Goal: Task Accomplishment & Management: Complete application form

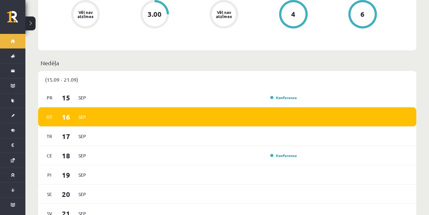
scroll to position [401, 0]
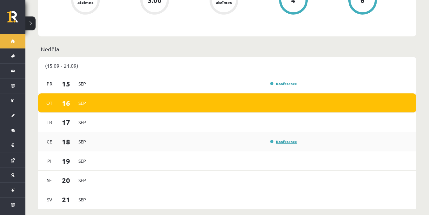
click at [293, 139] on link "Konference" at bounding box center [283, 141] width 27 height 5
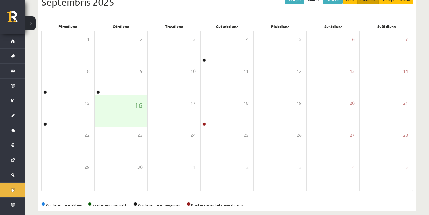
scroll to position [88, 0]
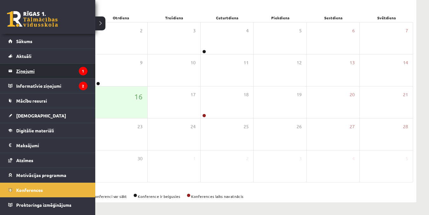
click at [37, 70] on legend "Ziņojumi 1" at bounding box center [51, 71] width 71 height 15
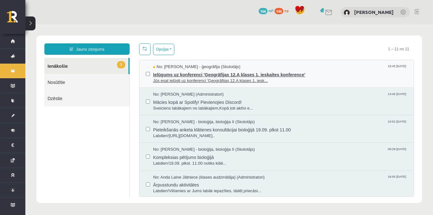
click at [182, 71] on span "Ielūgums uz konferenci 'Ģeogrāfijas 12.A klases 1. ieskaites konference'" at bounding box center [280, 74] width 254 height 8
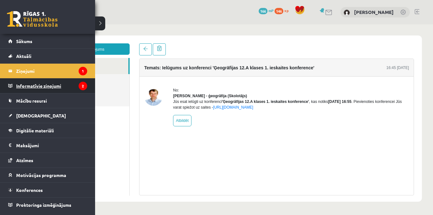
click at [36, 85] on legend "Informatīvie ziņojumi 2" at bounding box center [51, 86] width 71 height 15
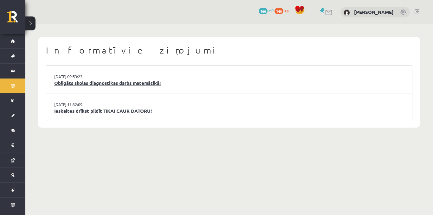
click at [133, 86] on link "Obligāts skolas diagnostikas darbs matemātikā!" at bounding box center [229, 83] width 350 height 7
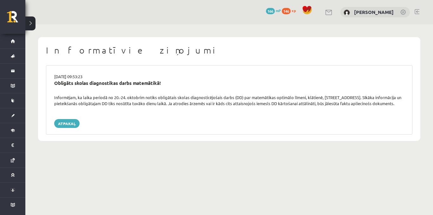
click at [66, 128] on div "16.09.2025 09:53:23 Obligāts skolas diagnostikas darbs matemātikā! Informējam, …" at bounding box center [229, 99] width 367 height 69
click at [69, 122] on link "Atpakaļ" at bounding box center [66, 123] width 25 height 9
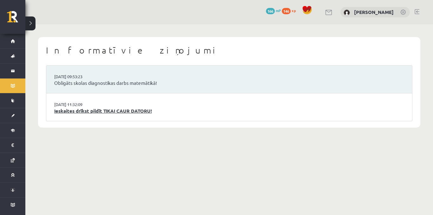
click at [85, 113] on link "Ieskaites drīkst pildīt TIKAI CAUR DATORU!" at bounding box center [229, 111] width 350 height 7
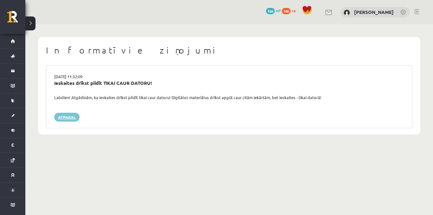
click at [60, 118] on link "Atpakaļ" at bounding box center [66, 117] width 25 height 9
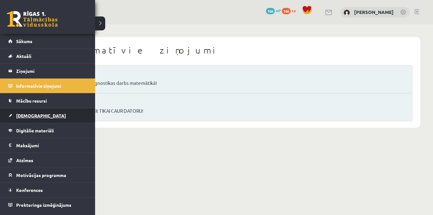
click at [27, 112] on link "[DEMOGRAPHIC_DATA]" at bounding box center [47, 115] width 79 height 15
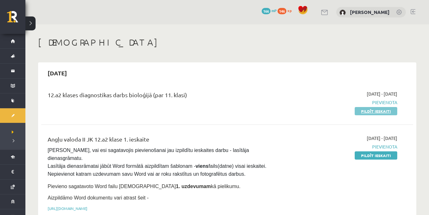
click at [364, 113] on link "Pildīt ieskaiti" at bounding box center [375, 111] width 43 height 8
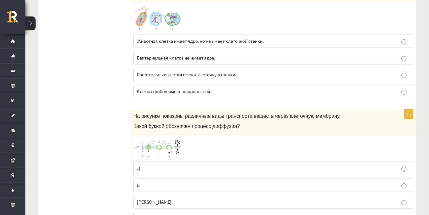
scroll to position [383, 0]
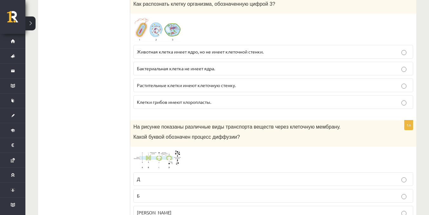
click at [160, 29] on span at bounding box center [157, 32] width 10 height 10
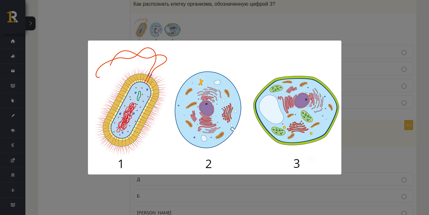
click at [363, 81] on div at bounding box center [214, 107] width 429 height 215
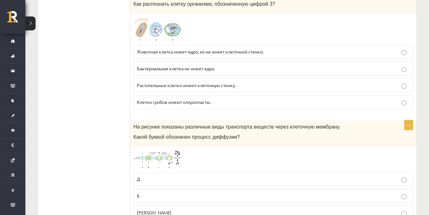
click at [173, 31] on img at bounding box center [157, 29] width 48 height 25
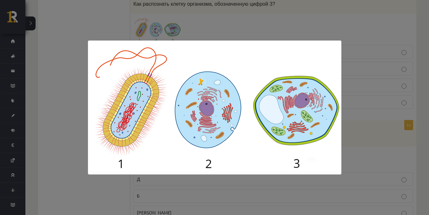
click at [361, 84] on div at bounding box center [214, 107] width 429 height 215
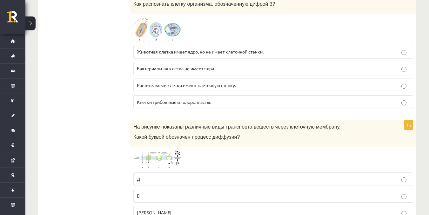
click at [174, 33] on img at bounding box center [157, 29] width 48 height 25
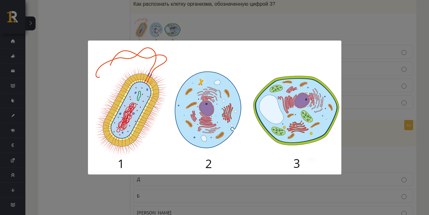
click at [365, 103] on div at bounding box center [214, 107] width 429 height 215
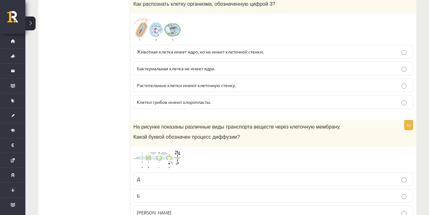
click at [177, 28] on img at bounding box center [157, 29] width 48 height 25
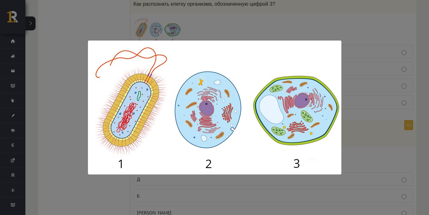
click at [335, 89] on img at bounding box center [214, 108] width 253 height 134
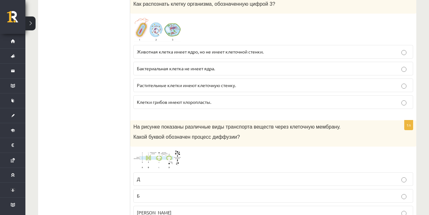
click at [265, 89] on p "Растительные клетки имеют клеточную стенку." at bounding box center [273, 85] width 272 height 7
click at [299, 98] on label "Клетки грибов имеют хлоропласты." at bounding box center [272, 102] width 279 height 14
click at [295, 101] on p "Клетки грибов имеют хлоропласты." at bounding box center [273, 102] width 272 height 7
click at [296, 91] on label "Растительные клетки имеют клеточную стенку." at bounding box center [272, 86] width 279 height 14
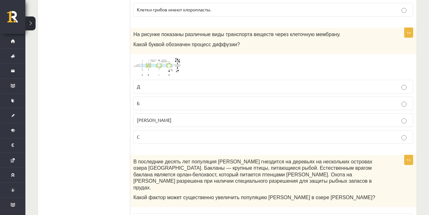
scroll to position [470, 0]
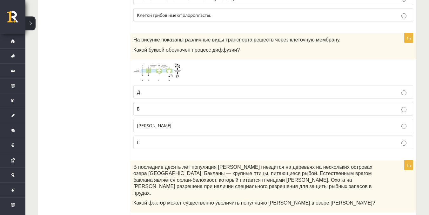
click at [171, 71] on img at bounding box center [157, 72] width 48 height 19
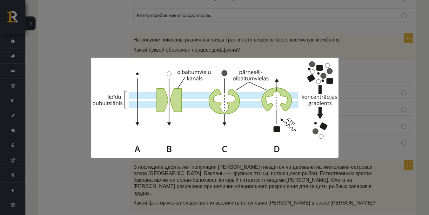
click at [404, 85] on div at bounding box center [214, 107] width 429 height 215
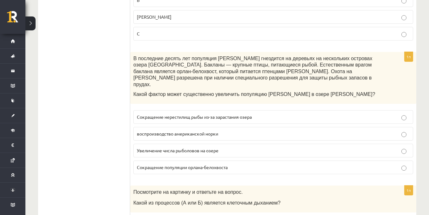
scroll to position [601, 0]
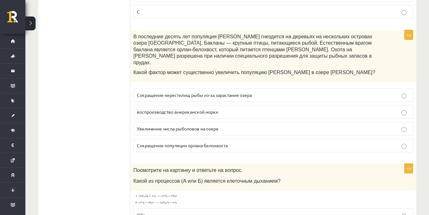
click at [317, 142] on p "Сокращение популяции орлана-белохвоста" at bounding box center [273, 145] width 272 height 7
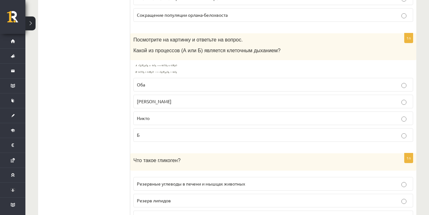
scroll to position [737, 0]
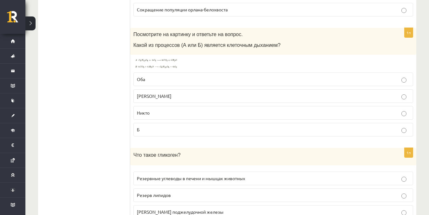
click at [157, 58] on img at bounding box center [157, 63] width 48 height 11
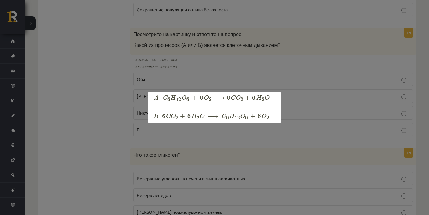
click at [319, 107] on div at bounding box center [214, 107] width 429 height 215
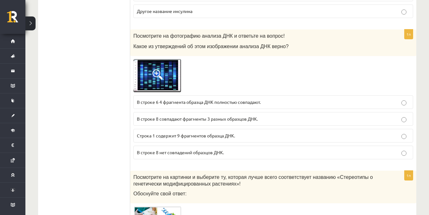
scroll to position [961, 0]
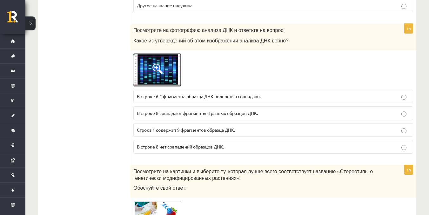
click at [154, 64] on span at bounding box center [157, 69] width 10 height 10
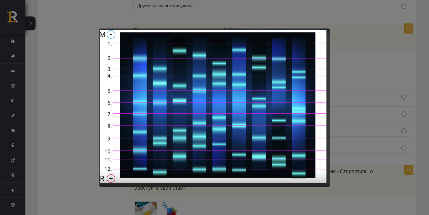
click at [365, 57] on div at bounding box center [214, 107] width 429 height 215
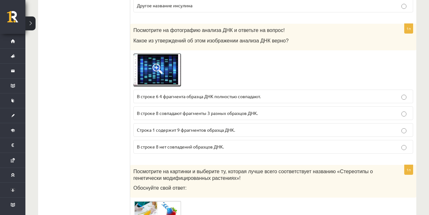
click at [157, 64] on span at bounding box center [157, 69] width 10 height 10
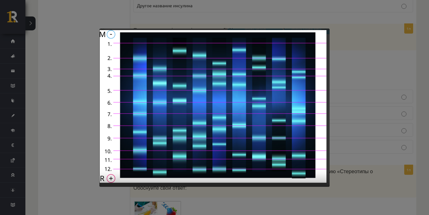
click at [381, 103] on div at bounding box center [214, 107] width 429 height 215
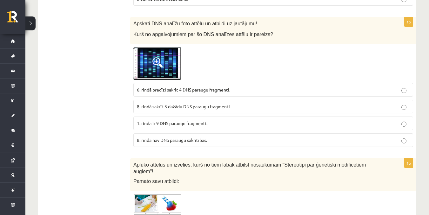
click at [160, 61] on span at bounding box center [157, 62] width 10 height 10
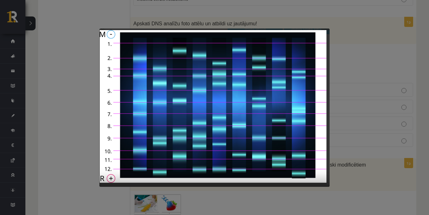
click at [366, 121] on div at bounding box center [214, 107] width 429 height 215
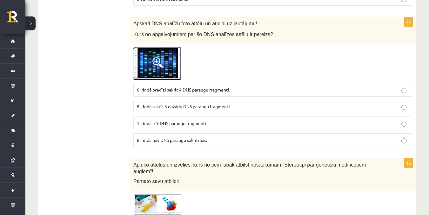
click at [157, 57] on span at bounding box center [157, 62] width 10 height 10
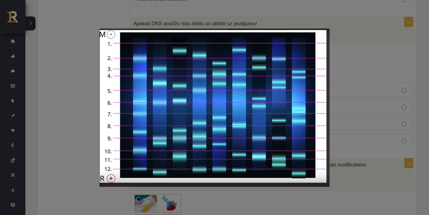
click at [356, 69] on div at bounding box center [214, 107] width 429 height 215
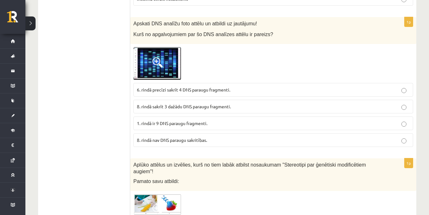
click at [163, 55] on img at bounding box center [157, 63] width 48 height 33
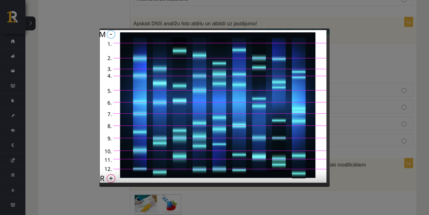
click at [371, 101] on div at bounding box center [214, 107] width 429 height 215
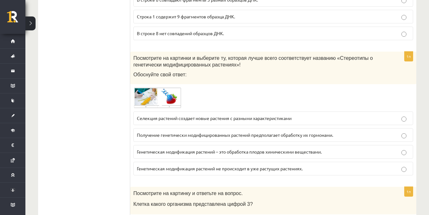
scroll to position [1091, 0]
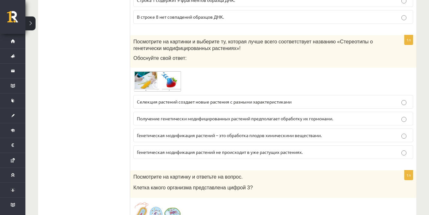
click at [166, 71] on img at bounding box center [157, 81] width 48 height 21
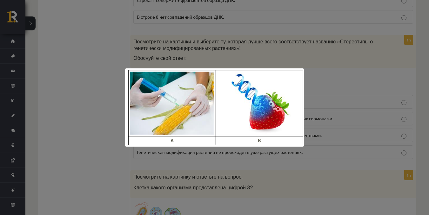
click at [365, 103] on div at bounding box center [214, 107] width 429 height 215
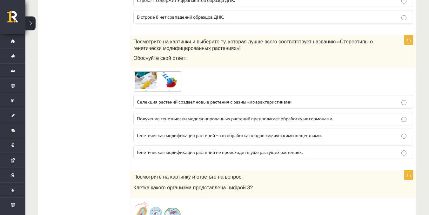
click at [161, 74] on img at bounding box center [157, 81] width 48 height 21
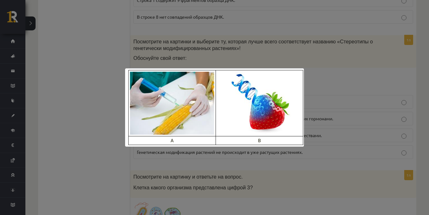
click at [358, 91] on div at bounding box center [214, 107] width 429 height 215
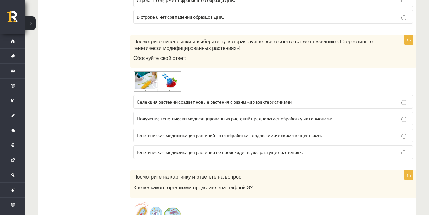
click at [167, 72] on img at bounding box center [157, 81] width 48 height 21
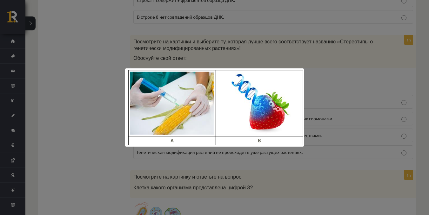
click at [330, 93] on div at bounding box center [214, 107] width 429 height 215
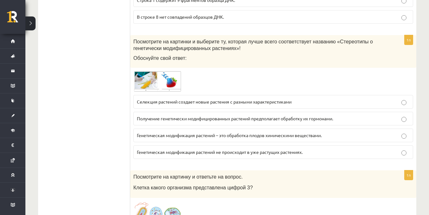
click at [267, 133] on font "Генетическая модификация растений – это обработка плодов химическими веществами." at bounding box center [229, 136] width 185 height 6
click at [166, 75] on img at bounding box center [157, 81] width 48 height 21
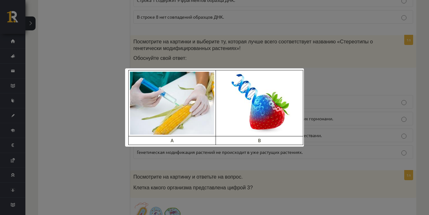
click at [350, 90] on div at bounding box center [214, 107] width 429 height 215
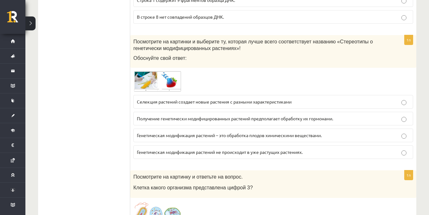
click at [342, 149] on p "Генетическая модификация растений не происходит в уже растущих растениях." at bounding box center [273, 152] width 272 height 7
click at [285, 133] on p "Генетическая модификация растений – это обработка плодов химическими веществами." at bounding box center [273, 135] width 272 height 7
click at [294, 116] on label "Получение генетически модифицированных растений предполагает обработку их гормо…" at bounding box center [272, 119] width 279 height 14
click at [299, 133] on font "Генетическая модификация растений – это обработка плодов химическими веществами." at bounding box center [229, 136] width 185 height 6
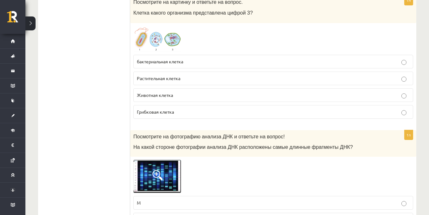
scroll to position [1271, 0]
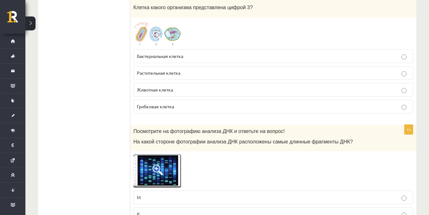
click at [225, 70] on p "Растительная клетка" at bounding box center [273, 73] width 272 height 7
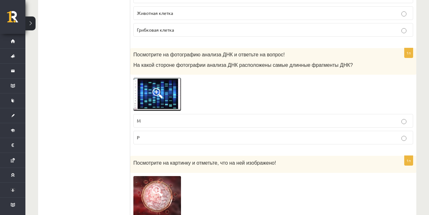
scroll to position [1342, 0]
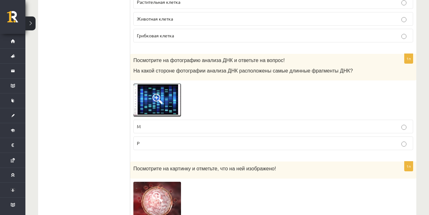
click at [154, 94] on span at bounding box center [157, 99] width 10 height 10
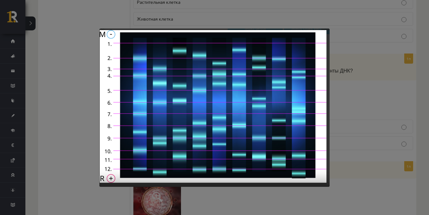
click at [334, 92] on div at bounding box center [214, 107] width 429 height 215
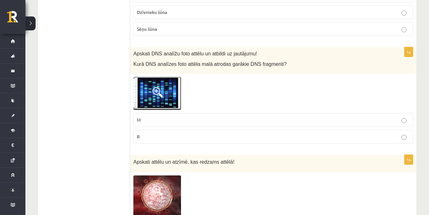
click at [155, 87] on span at bounding box center [157, 92] width 10 height 10
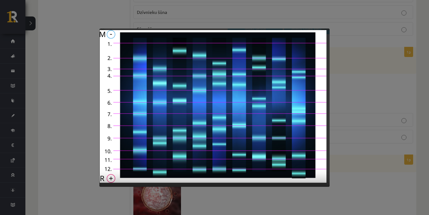
click at [353, 84] on div at bounding box center [214, 107] width 429 height 215
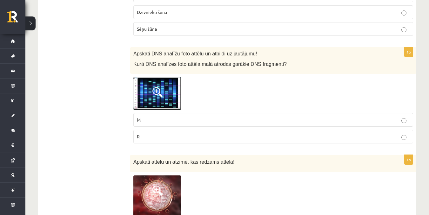
click at [158, 117] on p "M" at bounding box center [273, 120] width 272 height 7
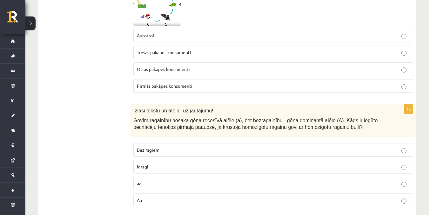
scroll to position [1701, 0]
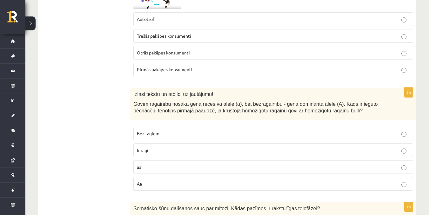
click at [216, 66] on p "Pirmās pakāpes konsumenti" at bounding box center [273, 69] width 272 height 7
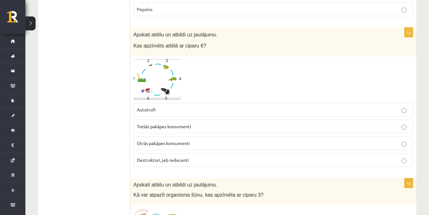
scroll to position [186, 0]
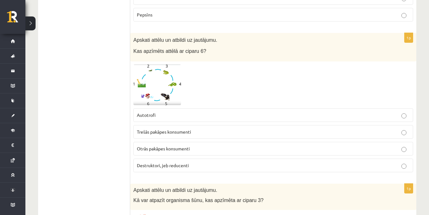
click at [169, 83] on img at bounding box center [157, 85] width 48 height 41
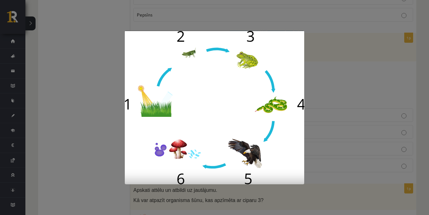
click at [336, 90] on div at bounding box center [214, 107] width 429 height 215
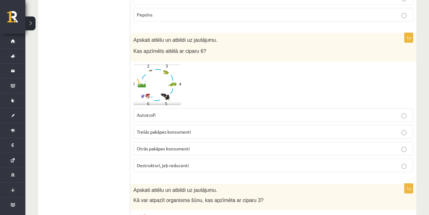
click at [215, 112] on p "Autotrofi" at bounding box center [273, 115] width 272 height 7
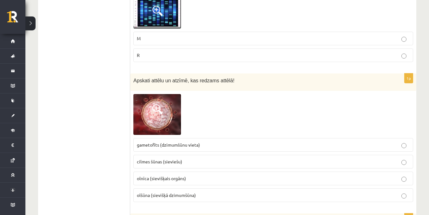
scroll to position [1478, 0]
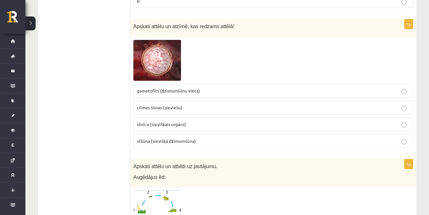
click at [163, 45] on img at bounding box center [157, 60] width 48 height 41
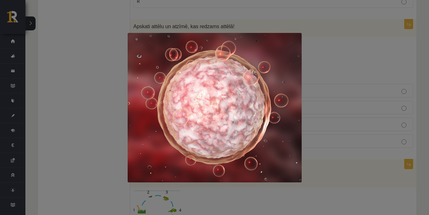
click at [316, 60] on div at bounding box center [214, 107] width 429 height 215
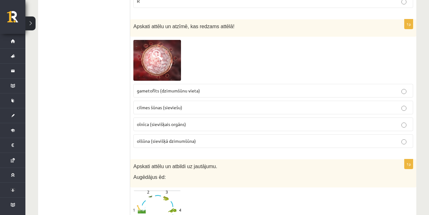
click at [203, 121] on p "olnīca (sievišķais orgāns)" at bounding box center [273, 124] width 272 height 7
click at [200, 104] on p "cilmes šūnas (sieviešu)" at bounding box center [273, 107] width 272 height 7
click at [180, 138] on span "olšūna (sievišķā dzimumšūna)" at bounding box center [166, 141] width 59 height 6
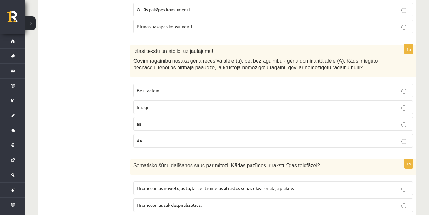
scroll to position [1750, 0]
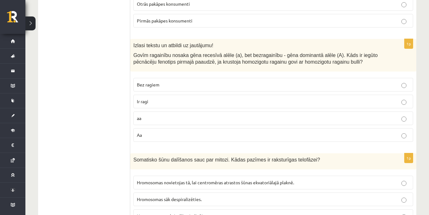
click at [206, 98] on p "Ir ragi" at bounding box center [273, 101] width 272 height 7
drag, startPoint x: 209, startPoint y: 99, endPoint x: 212, endPoint y: 109, distance: 10.2
click at [212, 112] on label "aa" at bounding box center [272, 119] width 279 height 14
click at [217, 97] on fieldset "Bez ragiem Ir ragi aa Aa" at bounding box center [272, 109] width 279 height 69
click at [218, 98] on p "Ir ragi" at bounding box center [273, 101] width 272 height 7
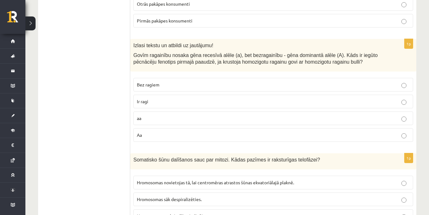
click at [225, 128] on label "Aa" at bounding box center [272, 135] width 279 height 14
click at [263, 98] on p "Ir ragi" at bounding box center [273, 101] width 272 height 7
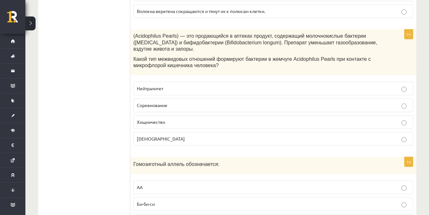
scroll to position [1990, 0]
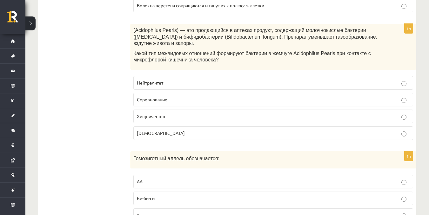
click at [186, 93] on label "Соревнование" at bounding box center [272, 100] width 279 height 14
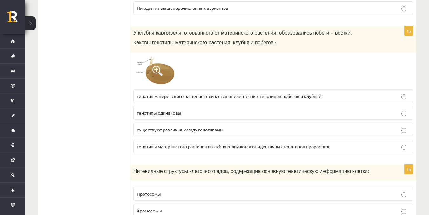
scroll to position [2220, 0]
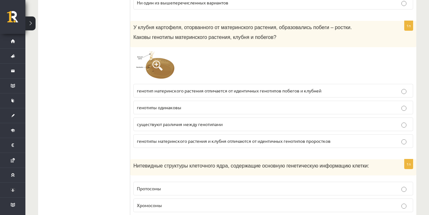
click at [169, 63] on img at bounding box center [157, 65] width 48 height 30
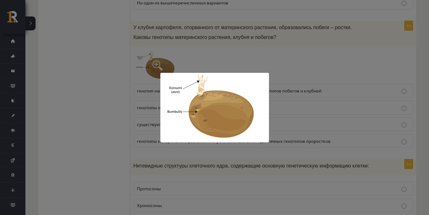
click at [292, 86] on div at bounding box center [214, 107] width 429 height 215
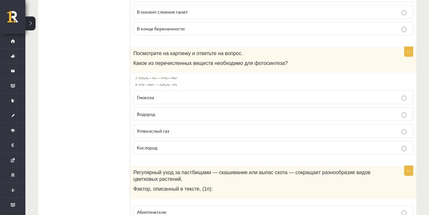
scroll to position [2534, 0]
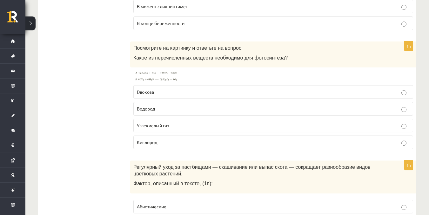
click at [163, 71] on img at bounding box center [157, 76] width 48 height 11
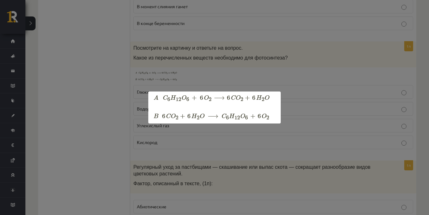
click at [322, 108] on div at bounding box center [214, 107] width 429 height 215
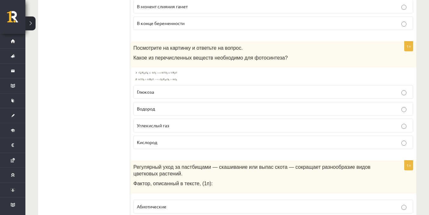
click at [153, 71] on img at bounding box center [157, 76] width 48 height 11
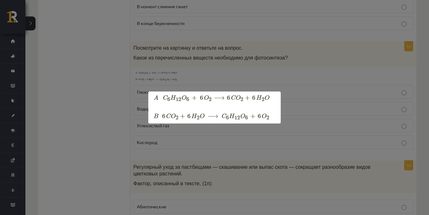
click at [299, 81] on div at bounding box center [214, 107] width 429 height 215
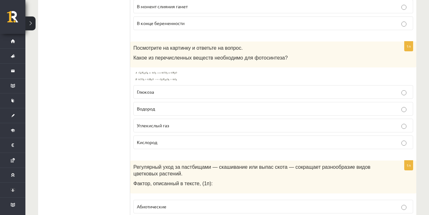
click at [158, 81] on span at bounding box center [157, 86] width 10 height 10
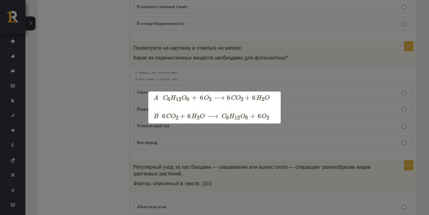
click at [304, 92] on div at bounding box center [214, 107] width 429 height 215
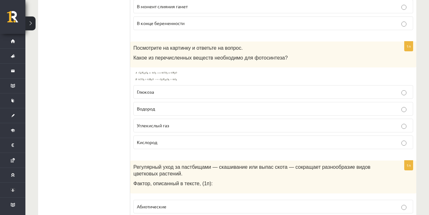
drag, startPoint x: 229, startPoint y: 10, endPoint x: 167, endPoint y: 66, distance: 82.9
click at [167, 71] on img at bounding box center [157, 76] width 48 height 11
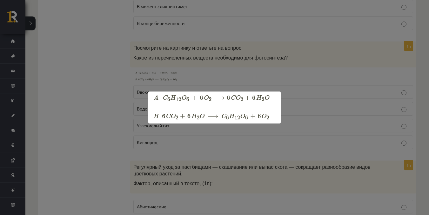
click at [102, 126] on div at bounding box center [214, 107] width 429 height 215
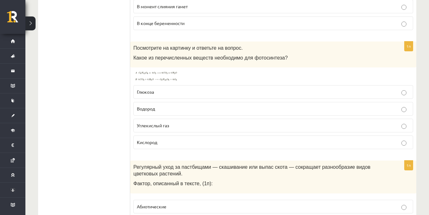
click at [176, 136] on label "Кислород" at bounding box center [272, 143] width 279 height 14
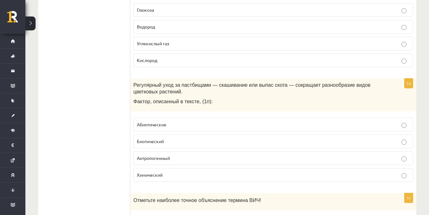
scroll to position [2644, 0]
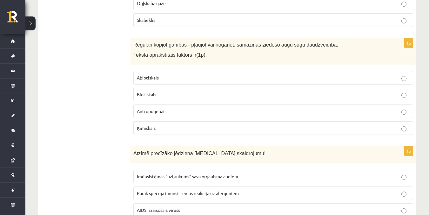
click at [174, 108] on p "Antropogēnais" at bounding box center [273, 111] width 272 height 7
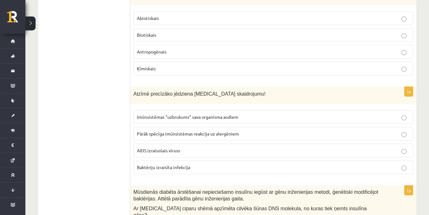
scroll to position [2731, 0]
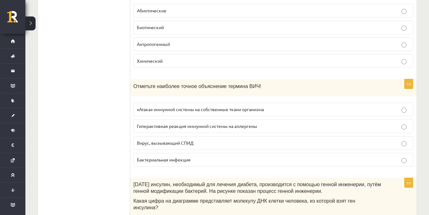
click at [230, 107] on font "«Атака» иммунной системы на собственные ткани организма" at bounding box center [200, 110] width 127 height 6
click at [205, 160] on label "Бактериальная инфекция" at bounding box center [272, 160] width 279 height 14
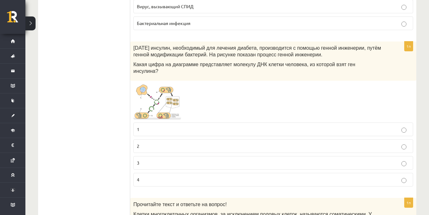
scroll to position [2873, 0]
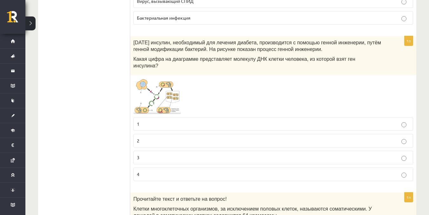
click at [156, 79] on img at bounding box center [157, 97] width 48 height 36
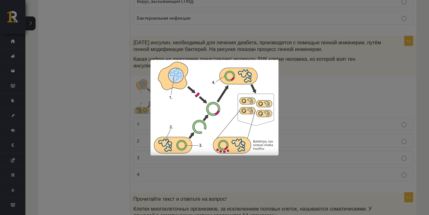
click at [345, 125] on div at bounding box center [214, 107] width 429 height 215
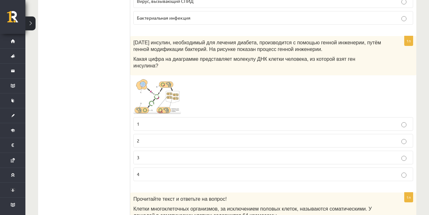
click at [364, 117] on label "1" at bounding box center [272, 124] width 279 height 14
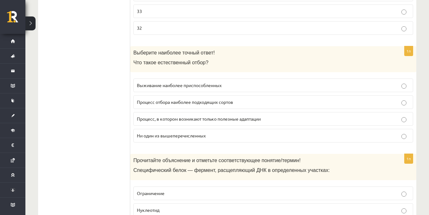
scroll to position [3161, 0]
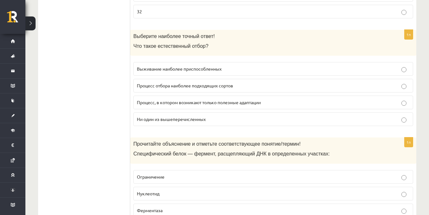
click at [191, 66] on font "Выживание наиболее приспособленных" at bounding box center [179, 69] width 85 height 6
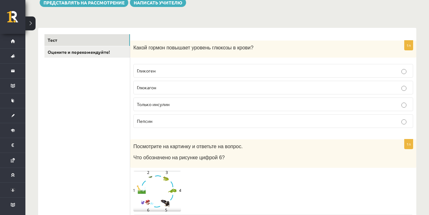
scroll to position [96, 0]
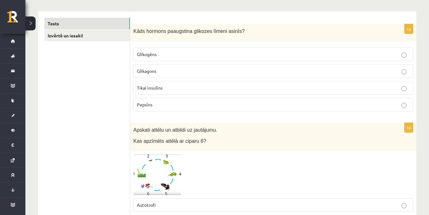
click at [253, 74] on p "Glikagons" at bounding box center [273, 71] width 272 height 7
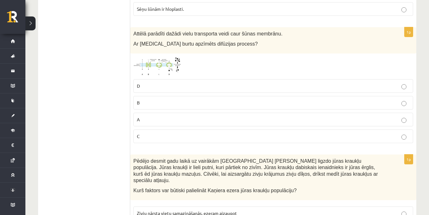
scroll to position [492, 0]
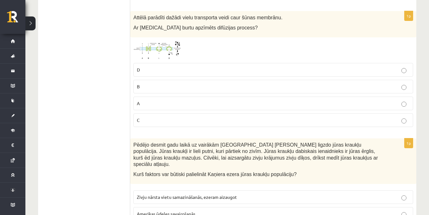
click at [165, 46] on img at bounding box center [157, 50] width 48 height 19
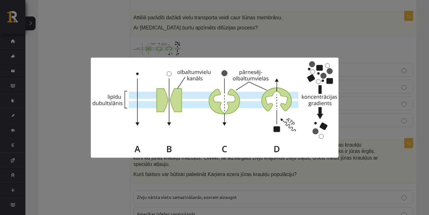
click at [361, 88] on div at bounding box center [214, 107] width 429 height 215
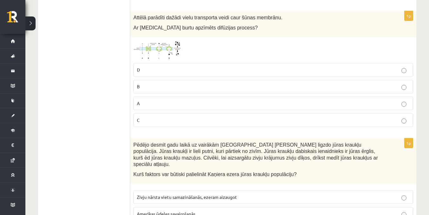
click at [161, 69] on p "D" at bounding box center [273, 70] width 272 height 7
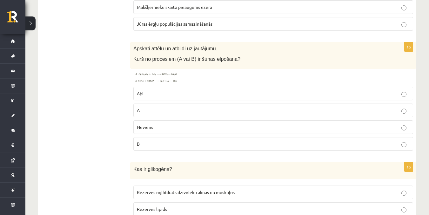
scroll to position [711, 0]
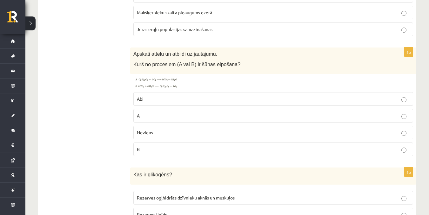
drag, startPoint x: 423, startPoint y: 1, endPoint x: 163, endPoint y: 73, distance: 270.2
click at [163, 77] on img at bounding box center [157, 82] width 48 height 11
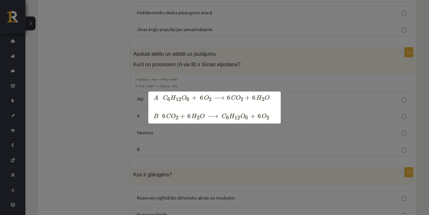
click at [273, 93] on img at bounding box center [214, 108] width 132 height 32
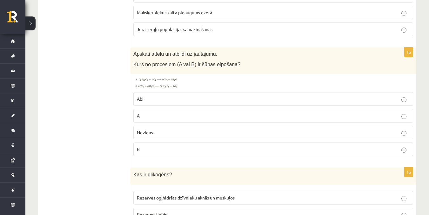
click at [133, 111] on label "A" at bounding box center [272, 116] width 279 height 14
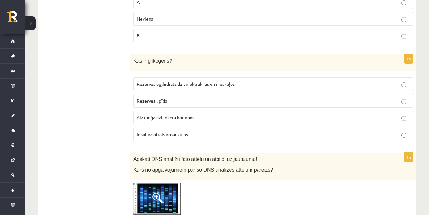
scroll to position [852, 0]
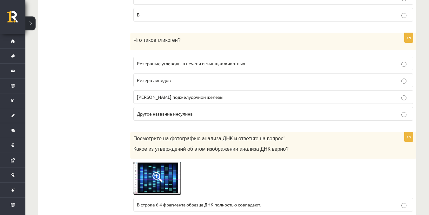
click at [238, 61] on font "Резервные углеводы в печени и мышцах животных" at bounding box center [191, 64] width 108 height 6
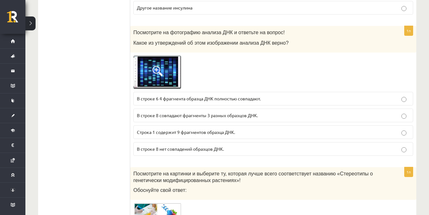
scroll to position [964, 0]
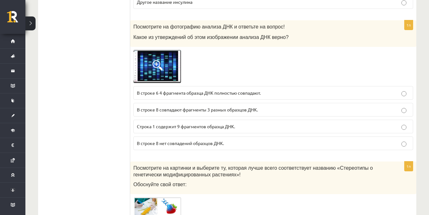
click at [170, 58] on img at bounding box center [157, 66] width 48 height 33
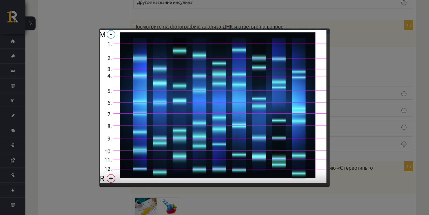
click at [381, 99] on div at bounding box center [214, 107] width 429 height 215
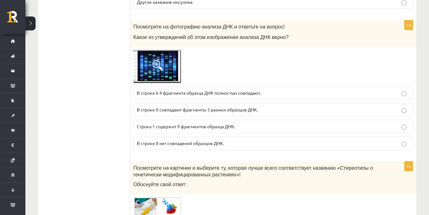
click at [162, 69] on img at bounding box center [157, 66] width 48 height 33
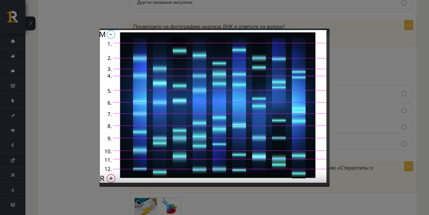
click at [363, 109] on div at bounding box center [214, 107] width 429 height 215
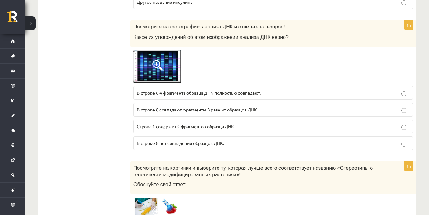
click at [210, 107] on p "В строке 8 совпадают фрагменты 3 разных образцов ДНК." at bounding box center [273, 110] width 272 height 7
click at [153, 65] on img at bounding box center [157, 66] width 48 height 33
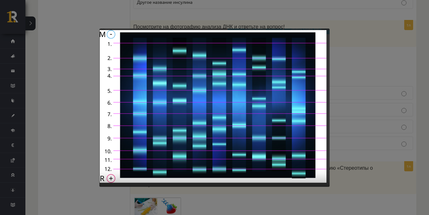
click at [358, 119] on div at bounding box center [214, 107] width 429 height 215
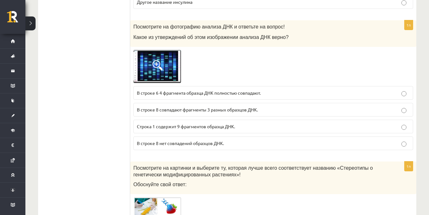
click at [154, 62] on span at bounding box center [157, 65] width 10 height 10
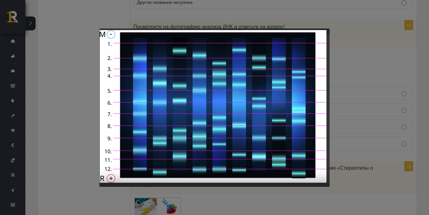
click at [392, 61] on div at bounding box center [214, 107] width 429 height 215
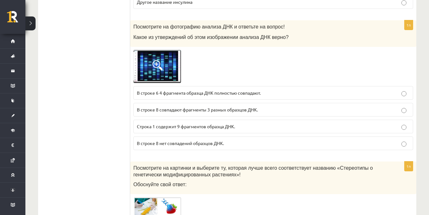
click at [162, 62] on span at bounding box center [157, 65] width 10 height 10
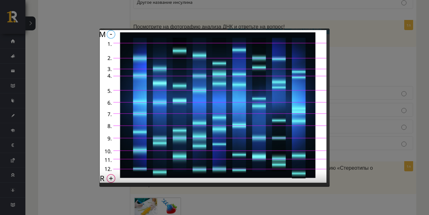
click at [375, 99] on div at bounding box center [214, 107] width 429 height 215
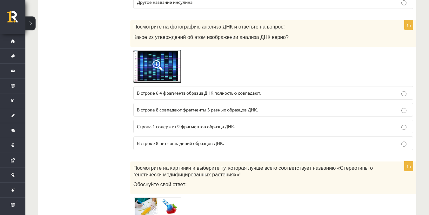
click at [163, 60] on img at bounding box center [157, 66] width 48 height 33
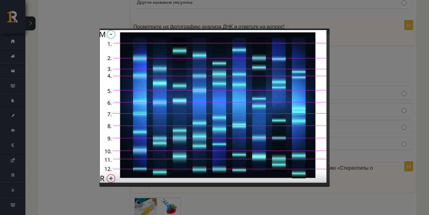
drag, startPoint x: 369, startPoint y: 89, endPoint x: 345, endPoint y: 101, distance: 27.0
click at [345, 101] on div at bounding box center [214, 107] width 429 height 215
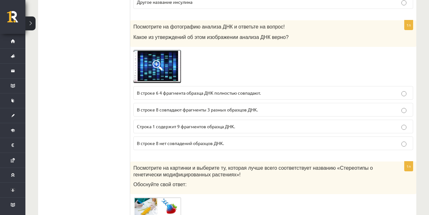
click at [166, 63] on img at bounding box center [157, 66] width 48 height 33
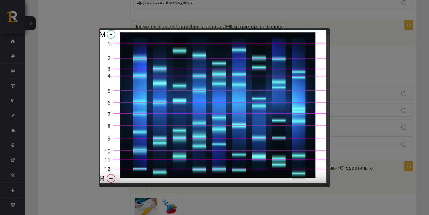
click at [348, 102] on div at bounding box center [214, 107] width 429 height 215
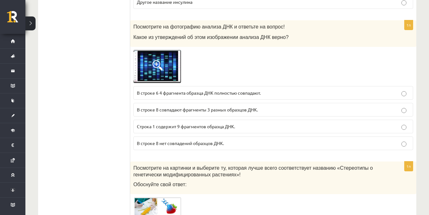
click at [166, 66] on img at bounding box center [157, 66] width 48 height 33
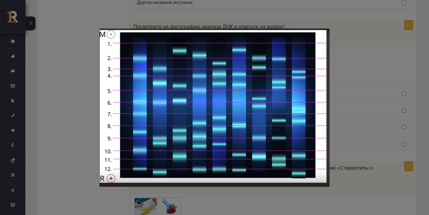
click at [371, 153] on div at bounding box center [214, 107] width 429 height 215
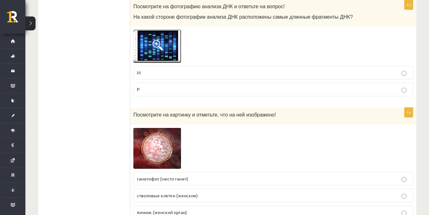
scroll to position [1385, 0]
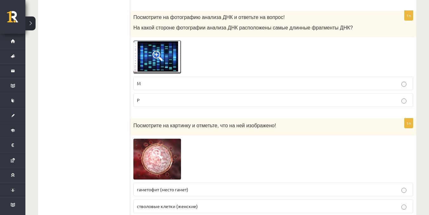
click at [174, 51] on img at bounding box center [157, 57] width 48 height 33
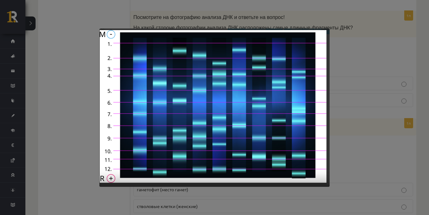
click at [369, 91] on div at bounding box center [214, 107] width 429 height 215
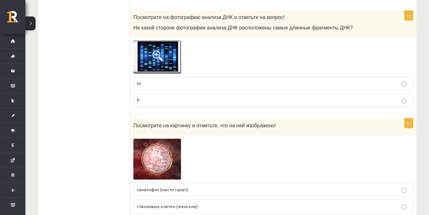
click at [370, 97] on p "Р" at bounding box center [273, 100] width 272 height 7
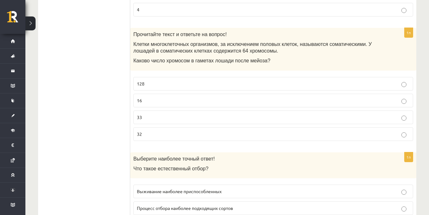
scroll to position [3022, 0]
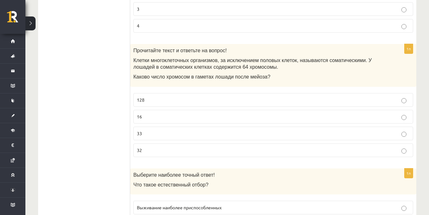
click at [192, 97] on p "128" at bounding box center [273, 100] width 272 height 7
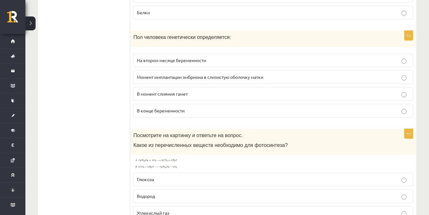
scroll to position [2414, 0]
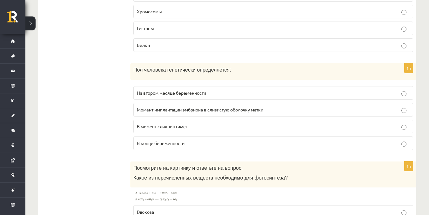
click at [262, 123] on p "В момент слияния гамет" at bounding box center [273, 126] width 272 height 7
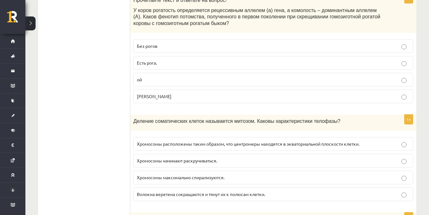
scroll to position [1807, 0]
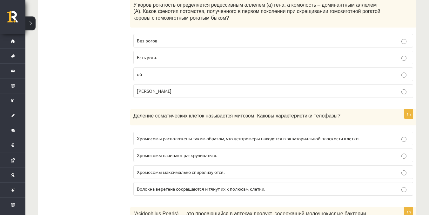
click at [226, 152] on p "Хромосомы начинают раскручиваться." at bounding box center [273, 155] width 272 height 7
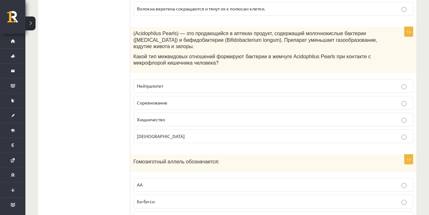
scroll to position [1982, 0]
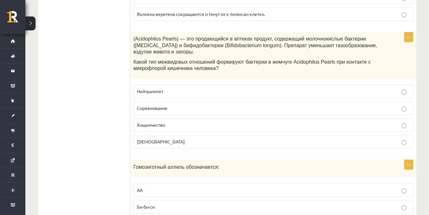
click at [299, 140] on label "Паразитизм" at bounding box center [272, 142] width 279 height 14
click at [365, 88] on p "Нейтралитет" at bounding box center [273, 91] width 272 height 7
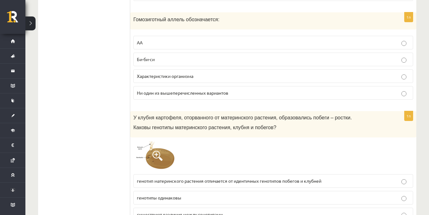
scroll to position [2108, 0]
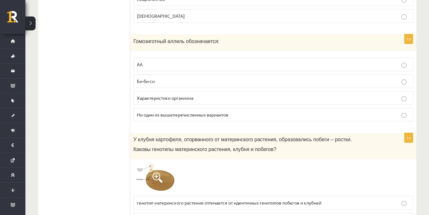
click at [215, 58] on label "АА" at bounding box center [272, 65] width 279 height 14
click at [233, 112] on p "Ни один из вышеперечисленных вариантов" at bounding box center [273, 115] width 272 height 7
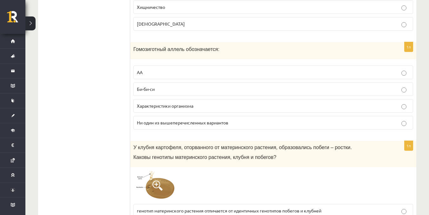
scroll to position [2105, 0]
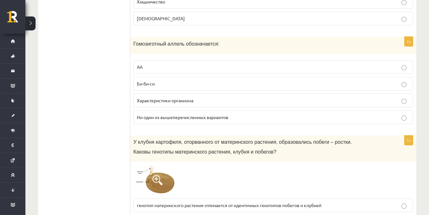
click at [395, 67] on label "АА" at bounding box center [272, 67] width 279 height 14
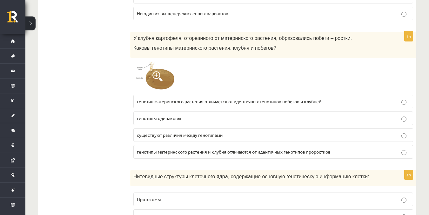
scroll to position [2215, 0]
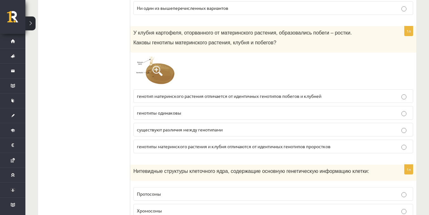
click at [201, 123] on label "существуют различия между генотипами" at bounding box center [272, 130] width 279 height 14
click at [170, 64] on img at bounding box center [157, 71] width 48 height 30
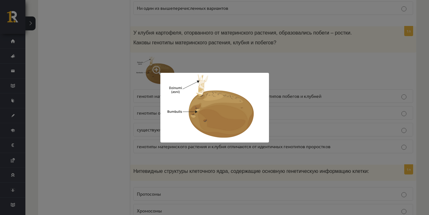
click at [377, 113] on div at bounding box center [214, 107] width 429 height 215
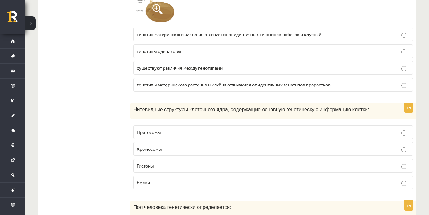
scroll to position [2304, 0]
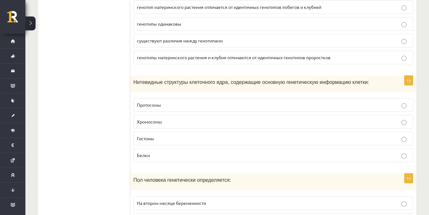
click at [239, 98] on label "Протосомы" at bounding box center [272, 105] width 279 height 14
click at [238, 119] on p "Хромосомы" at bounding box center [273, 122] width 272 height 7
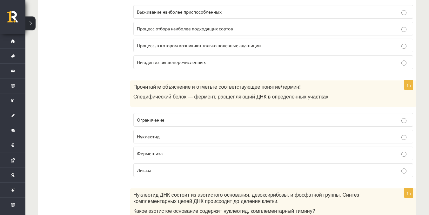
scroll to position [3240, 0]
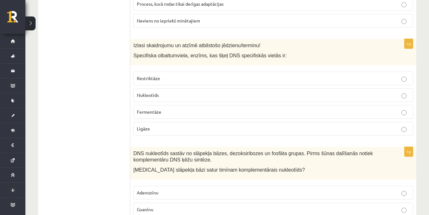
click at [153, 72] on label "Restriktāze" at bounding box center [272, 79] width 279 height 14
click at [156, 126] on p "Ligāze" at bounding box center [273, 129] width 272 height 7
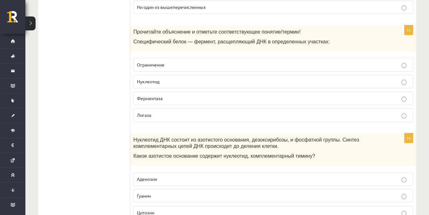
scroll to position [3305, 0]
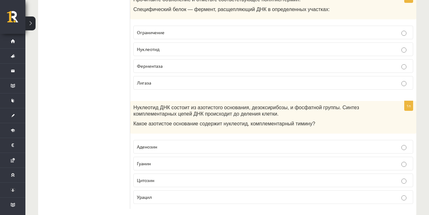
click at [203, 177] on p "Цитозин" at bounding box center [273, 180] width 272 height 7
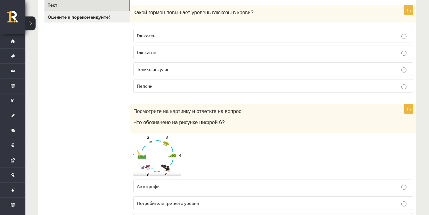
scroll to position [0, 0]
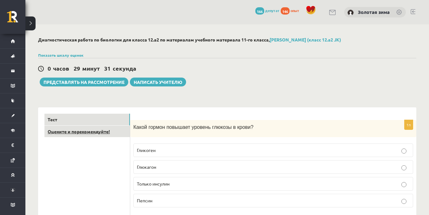
click at [66, 131] on font "Оцените и порекомендуйте!" at bounding box center [79, 132] width 62 height 6
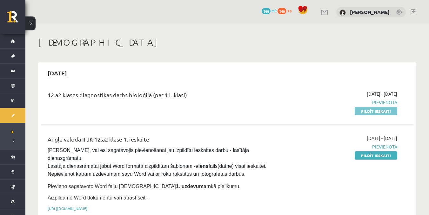
click at [366, 111] on link "Pildīt ieskaiti" at bounding box center [375, 111] width 43 height 8
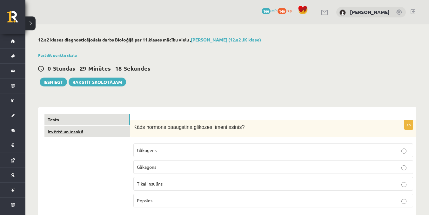
click at [63, 135] on link "Izvērtē un iesaki!" at bounding box center [86, 132] width 85 height 12
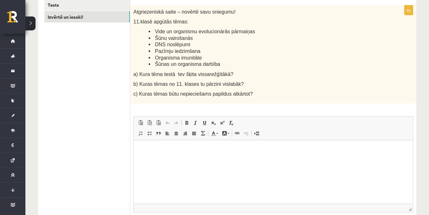
scroll to position [119, 0]
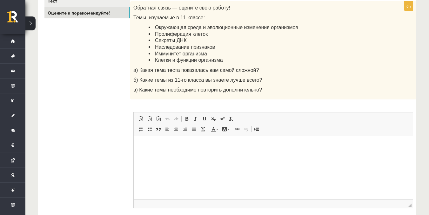
click at [206, 148] on p "Визуальный текстовый редактор, wiswyg-editor-user-answer-47024728056180" at bounding box center [273, 146] width 266 height 7
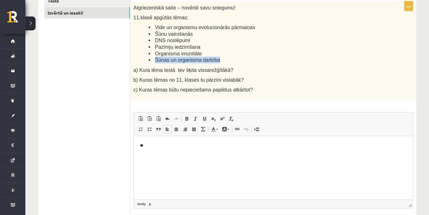
drag, startPoint x: 154, startPoint y: 61, endPoint x: 213, endPoint y: 60, distance: 59.0
click at [213, 60] on li "Šūnas un organisma darbība" at bounding box center [264, 60] width 233 height 7
click at [157, 147] on p "**" at bounding box center [273, 146] width 266 height 7
click at [160, 146] on p "**" at bounding box center [273, 146] width 266 height 7
click at [176, 65] on div "Atgriezeniskā saite – novērtē savu sniegumu! 11.klasē apgūtās tēmas: Vide un or…" at bounding box center [273, 50] width 286 height 98
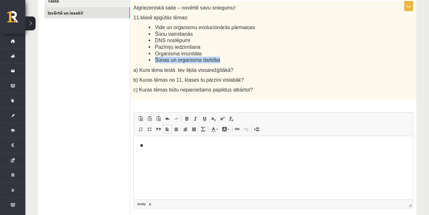
drag, startPoint x: 154, startPoint y: 61, endPoint x: 212, endPoint y: 59, distance: 57.8
click at [212, 59] on li "Šūnas un organisma darbība" at bounding box center [264, 60] width 233 height 7
copy span "Šūnas un organisma darbība"
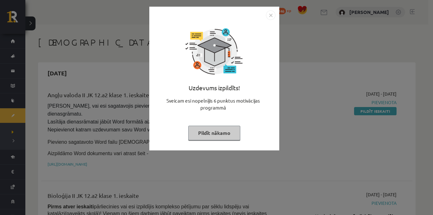
click at [271, 15] on img "Close" at bounding box center [271, 15] width 10 height 10
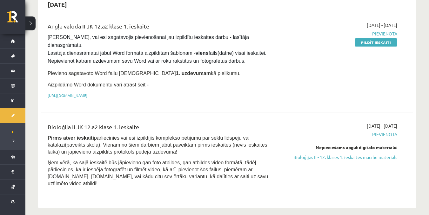
scroll to position [75, 0]
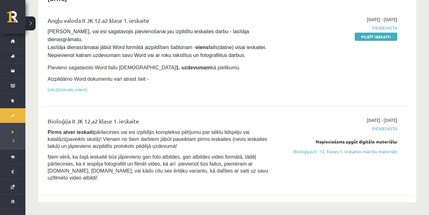
drag, startPoint x: 339, startPoint y: 143, endPoint x: 239, endPoint y: 35, distance: 147.9
click at [339, 148] on link "Bioloģijas II - 12. klases 1. ieskaites mācību materiāls" at bounding box center [342, 151] width 110 height 7
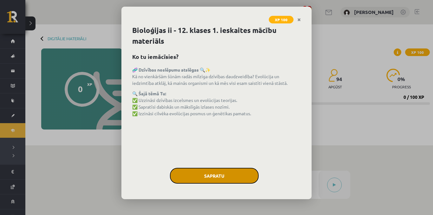
click at [231, 171] on button "Sapratu" at bounding box center [214, 176] width 89 height 16
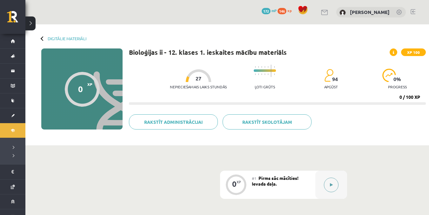
click at [335, 181] on button at bounding box center [331, 185] width 15 height 15
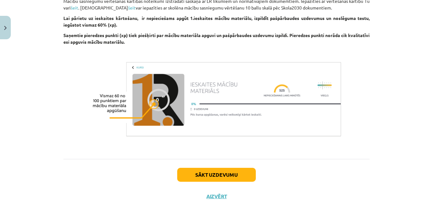
scroll to position [502, 0]
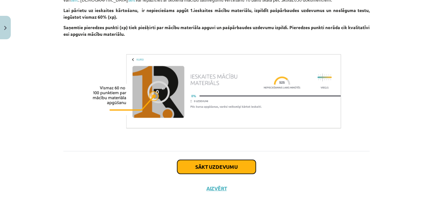
click at [216, 169] on button "Sākt uzdevumu" at bounding box center [216, 167] width 79 height 14
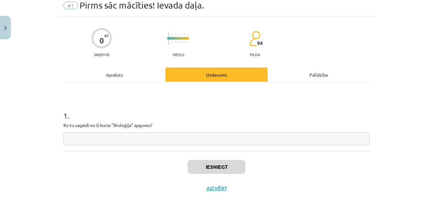
scroll to position [16, 0]
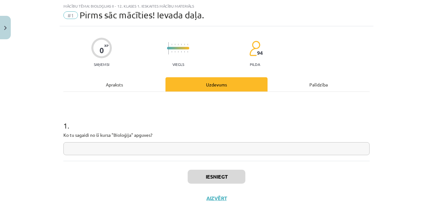
drag, startPoint x: 366, startPoint y: 2, endPoint x: 256, endPoint y: 98, distance: 146.1
click at [256, 98] on div "1 . Ko tu sagaidi no šī kursa "Bioloģija" apguves?" at bounding box center [216, 126] width 306 height 69
click at [107, 86] on div "Apraksts" at bounding box center [114, 84] width 102 height 14
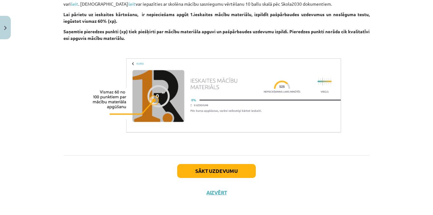
scroll to position [502, 0]
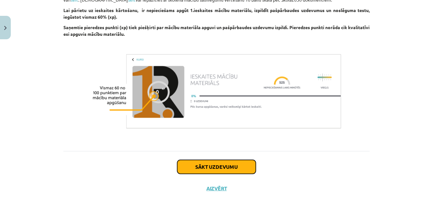
click at [226, 169] on button "Sākt uzdevumu" at bounding box center [216, 167] width 79 height 14
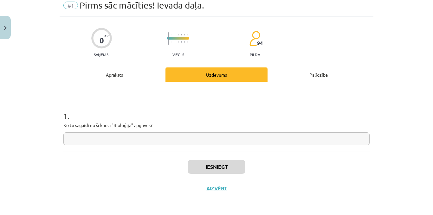
scroll to position [16, 0]
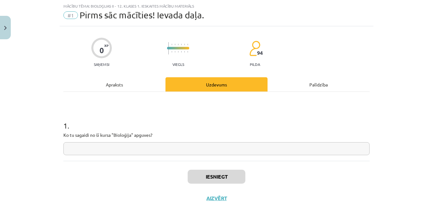
click at [165, 146] on input "text" at bounding box center [216, 148] width 306 height 13
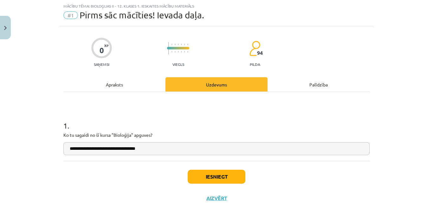
click at [141, 148] on input "**********" at bounding box center [216, 148] width 306 height 13
click at [117, 146] on input "**********" at bounding box center [216, 148] width 306 height 13
click at [119, 148] on input "**********" at bounding box center [216, 148] width 306 height 13
click at [115, 149] on input "**********" at bounding box center [216, 148] width 306 height 13
type input "**********"
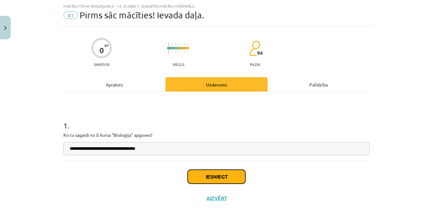
click at [225, 180] on button "Iesniegt" at bounding box center [217, 177] width 58 height 14
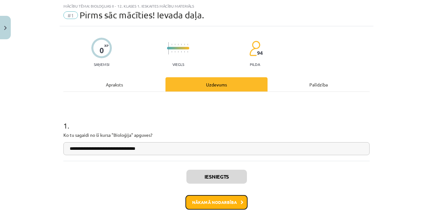
click at [217, 196] on button "Nākamā nodarbība" at bounding box center [217, 202] width 62 height 15
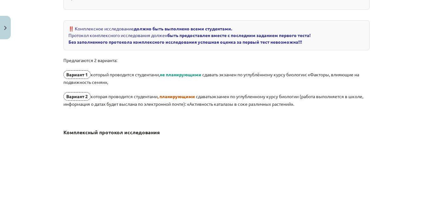
scroll to position [241, 0]
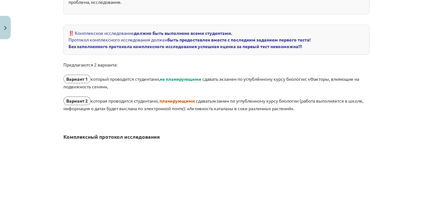
click at [397, 89] on div "Тема исследования: Биология II - 12 класс, 1-й тест, учебный материал #2 Тема 1…" at bounding box center [216, 107] width 433 height 215
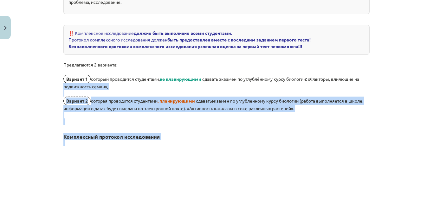
drag, startPoint x: 397, startPoint y: 89, endPoint x: 423, endPoint y: 135, distance: 53.0
click at [425, 137] on div "Тема исследования: Биология II - 12 класс, 1-й тест, учебный материал #2 Тема 1…" at bounding box center [216, 107] width 433 height 215
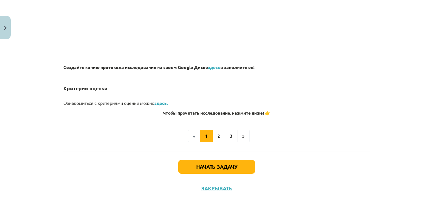
scroll to position [518, 0]
click at [217, 69] on font "здесь" at bounding box center [214, 67] width 12 height 6
click at [217, 137] on button "2" at bounding box center [219, 136] width 13 height 13
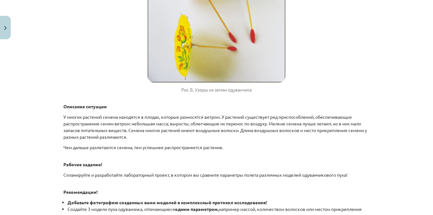
scroll to position [299, 0]
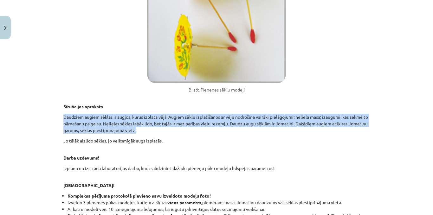
drag, startPoint x: 62, startPoint y: 117, endPoint x: 173, endPoint y: 132, distance: 112.3
click at [173, 132] on p "Daudziem augiem sēklas ir augļos, kurus izplata vējš. Augiem sēklu izplatīšanos…" at bounding box center [216, 124] width 306 height 20
copy p "Daudziem augiem sēklas ir augļos, kurus izplata vējš. Augiem sēklu izplatīšanos…"
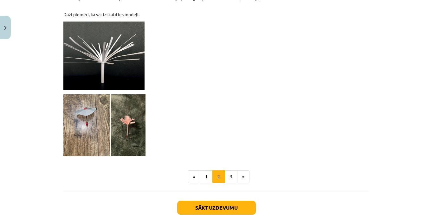
scroll to position [584, 0]
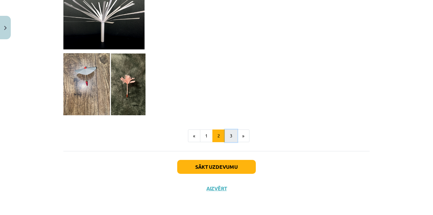
click at [228, 136] on button "3" at bounding box center [231, 136] width 13 height 13
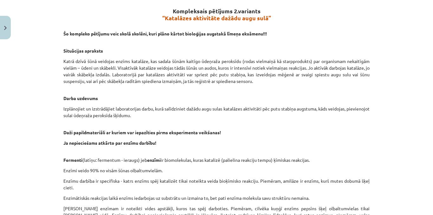
scroll to position [114, 0]
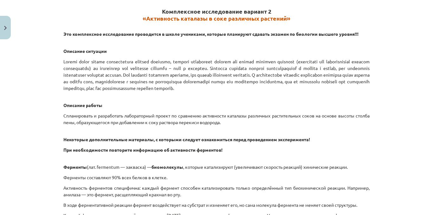
drag, startPoint x: 430, startPoint y: 58, endPoint x: 433, endPoint y: 63, distance: 6.1
click at [433, 63] on div "Тема исследования: Биология II - 12 класс, 1-й тест, учебный материал #2 Тема 1…" at bounding box center [216, 107] width 433 height 215
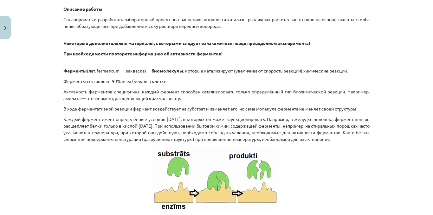
scroll to position [0, 0]
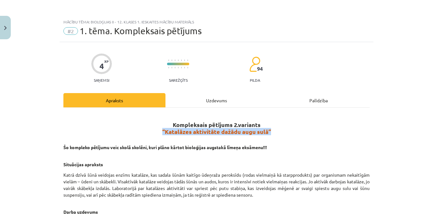
drag, startPoint x: 161, startPoint y: 132, endPoint x: 267, endPoint y: 133, distance: 106.3
click at [267, 133] on span "“Katalāzes aktivitāte dažādu augu sulā”" at bounding box center [216, 131] width 109 height 7
copy span "“Katalāzes aktivitāte dažādu augu sulā”"
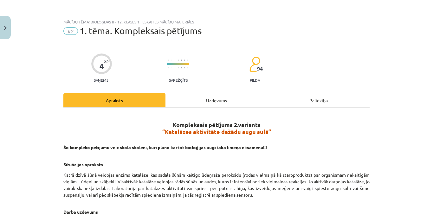
drag, startPoint x: 272, startPoint y: 139, endPoint x: 262, endPoint y: 129, distance: 13.5
click at [270, 138] on p "Šo kompleko pētījumu veic skolā skolēni, kuri plāno kārtot bioloģijas augstakā …" at bounding box center [216, 144] width 306 height 13
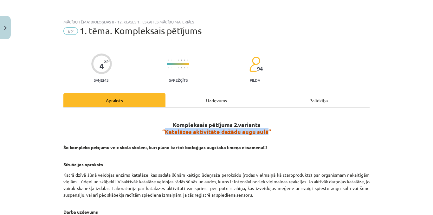
drag, startPoint x: 163, startPoint y: 130, endPoint x: 265, endPoint y: 130, distance: 101.5
click at [265, 130] on span "“Katalāzes aktivitāte dažādu augu sulā”" at bounding box center [216, 131] width 109 height 7
copy span "Katalāzes aktivitāte dažādu augu sulā"
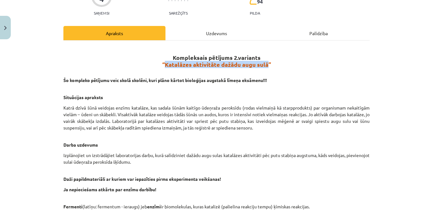
scroll to position [69, 0]
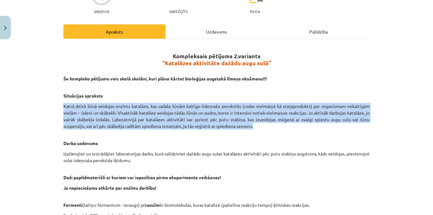
drag, startPoint x: 62, startPoint y: 106, endPoint x: 266, endPoint y: 127, distance: 205.1
click at [266, 127] on p "Katrā dzīvā šūnā veidojas enzīms katalāze, kas sadala šūnām kaitīgo ūdeņraža pe…" at bounding box center [216, 116] width 306 height 27
copy p "Katrā dzīvā šūnā veidojas enzīms katalāze, kas sadala šūnām kaitīgo ūdeņraža pe…"
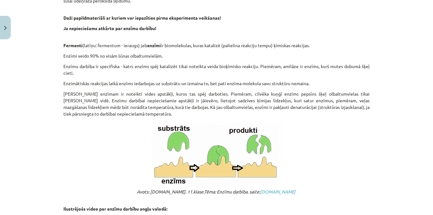
scroll to position [235, 0]
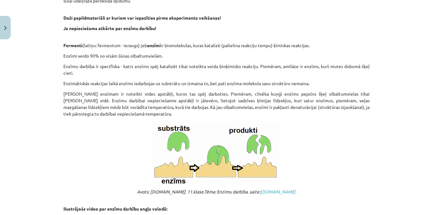
click at [356, 134] on p at bounding box center [216, 153] width 306 height 64
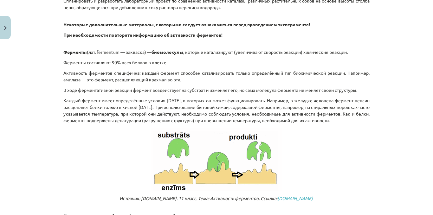
scroll to position [235, 0]
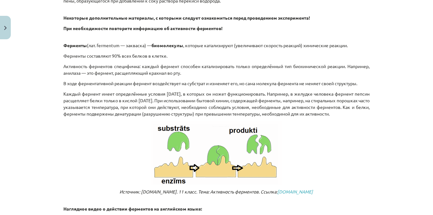
click at [350, 117] on p "Каждый фермент имеет определённые условия среды, в которых он может функциониро…" at bounding box center [216, 104] width 306 height 27
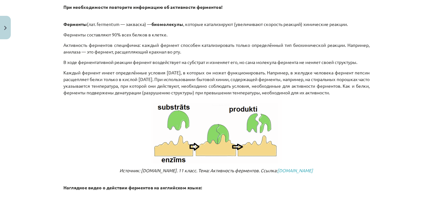
scroll to position [260, 0]
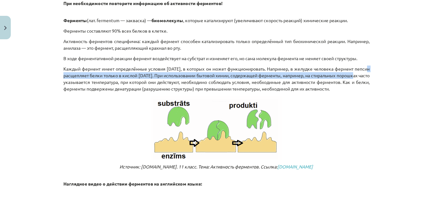
drag, startPoint x: 425, startPoint y: 64, endPoint x: 426, endPoint y: 75, distance: 11.1
click at [426, 75] on div "Тема исследования: Биология II - 12 класс, 1-й тест, учебный материал #2 Тема 1…" at bounding box center [216, 107] width 433 height 215
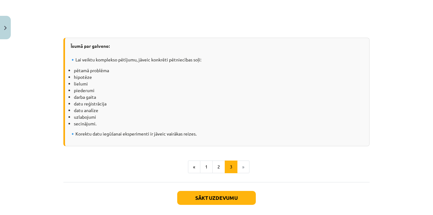
scroll to position [891, 0]
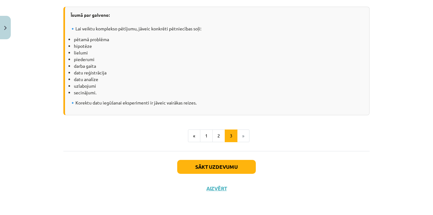
click at [425, 1] on div "Mācību tēma: Bioloģijas ii - 12. klases 1. ieskaites mācību materiāls #2 1. tēm…" at bounding box center [216, 107] width 433 height 215
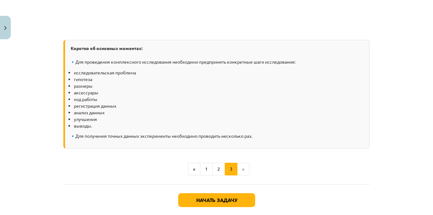
scroll to position [925, 0]
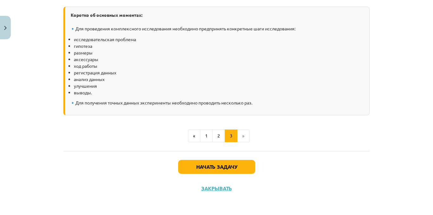
click at [254, 86] on li "улучшения" at bounding box center [219, 86] width 291 height 7
click at [218, 132] on button "2" at bounding box center [219, 136] width 13 height 13
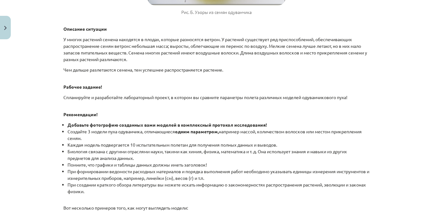
scroll to position [618, 0]
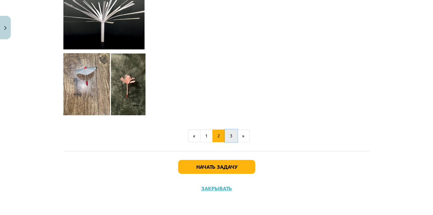
click at [230, 137] on font "3" at bounding box center [231, 136] width 3 height 6
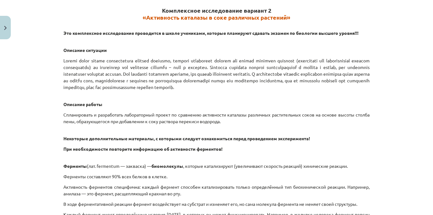
scroll to position [114, 0]
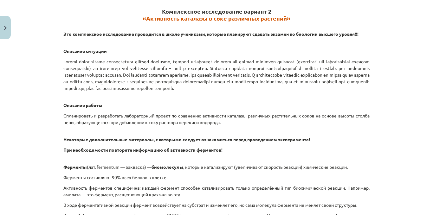
click at [364, 72] on font at bounding box center [216, 75] width 306 height 32
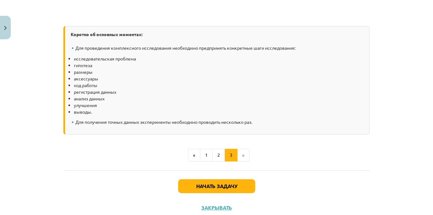
scroll to position [925, 0]
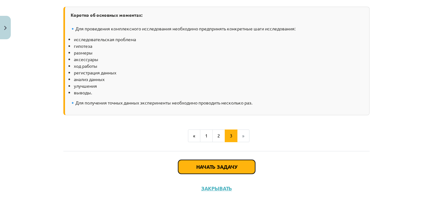
click at [224, 172] on button "Начать задачу" at bounding box center [216, 167] width 77 height 14
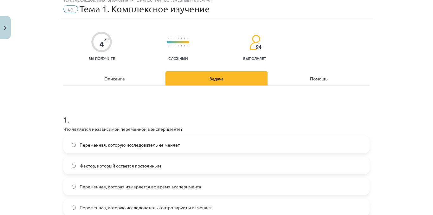
scroll to position [32, 0]
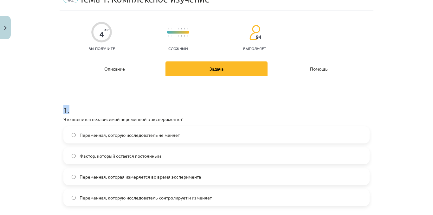
drag, startPoint x: 428, startPoint y: 57, endPoint x: 433, endPoint y: 77, distance: 21.2
click at [433, 77] on div "Тема исследования: Биология II - 12 класс, 1-й тест, учебный материал #2 Тема 1…" at bounding box center [216, 107] width 433 height 215
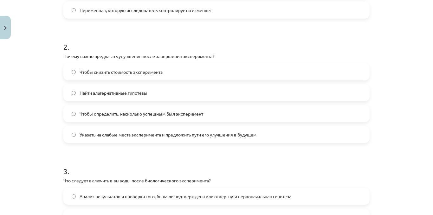
scroll to position [228, 0]
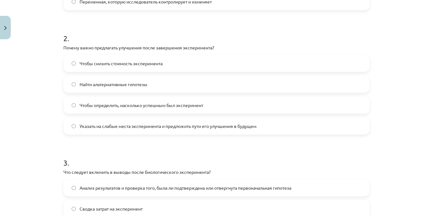
click at [167, 86] on label "Найти альтернативные гипотезы" at bounding box center [216, 84] width 305 height 16
click at [214, 133] on label "Указать на слабые места эксперимента и предложить пути его улучшения в будущем" at bounding box center [216, 126] width 305 height 16
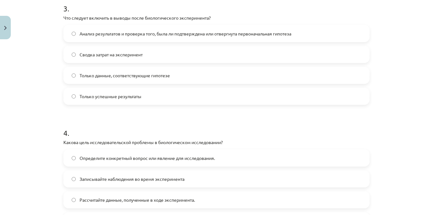
scroll to position [385, 0]
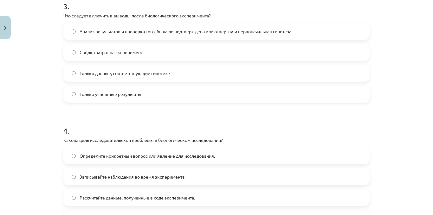
drag, startPoint x: 211, startPoint y: 35, endPoint x: 204, endPoint y: 35, distance: 6.7
click at [210, 35] on span "Анализ результатов и проверка того, была ли подтверждена или отвергнута первона…" at bounding box center [186, 31] width 212 height 7
click at [250, 32] on font "Анализ результатов и проверка того, была ли подтверждена или отвергнута первона…" at bounding box center [186, 32] width 212 height 6
drag, startPoint x: 231, startPoint y: 33, endPoint x: 236, endPoint y: 43, distance: 10.5
click at [236, 42] on div "Анализ результатов и проверка того, была ли подтверждена или отвергнута первона…" at bounding box center [216, 63] width 306 height 80
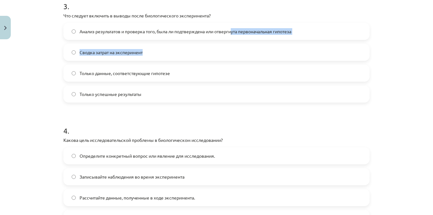
click at [302, 31] on label "Анализ результатов и проверка того, была ли подтверждена или отвергнута первона…" at bounding box center [216, 31] width 305 height 16
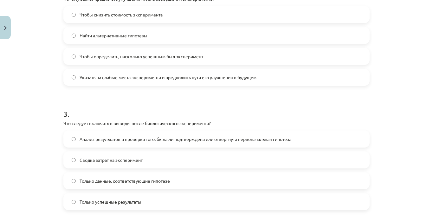
scroll to position [0, 0]
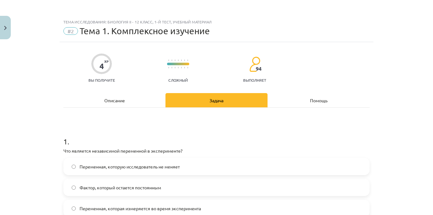
click at [100, 99] on div "Описание" at bounding box center [114, 100] width 102 height 14
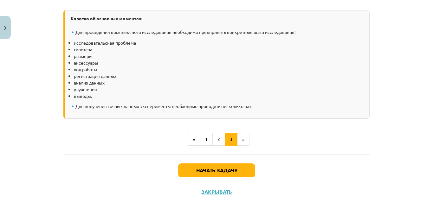
scroll to position [925, 0]
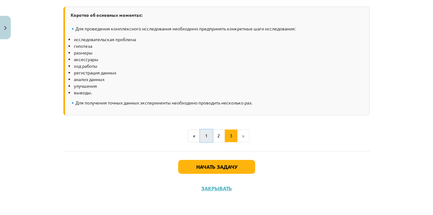
click at [205, 135] on font "1" at bounding box center [206, 136] width 3 height 6
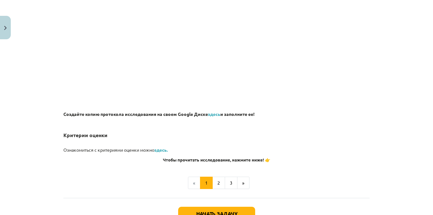
scroll to position [518, 0]
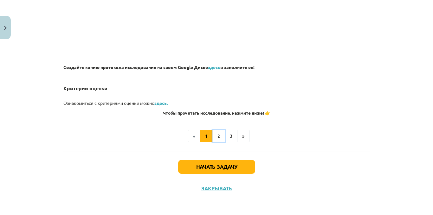
drag, startPoint x: 219, startPoint y: 136, endPoint x: 207, endPoint y: 101, distance: 37.2
click at [162, 105] on font "здесь." at bounding box center [160, 103] width 13 height 6
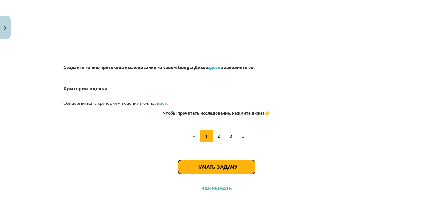
click at [243, 167] on button "Начать задачу" at bounding box center [216, 167] width 77 height 14
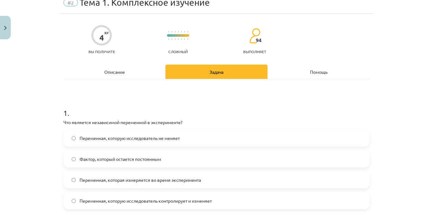
scroll to position [16, 0]
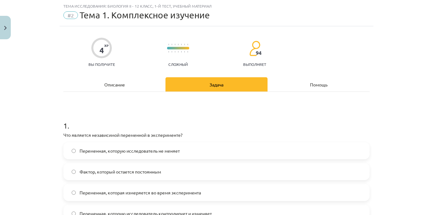
click at [157, 199] on label "Переменная, которая измеряется во время эксперимента" at bounding box center [216, 193] width 305 height 16
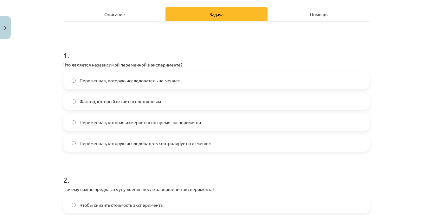
scroll to position [94, 0]
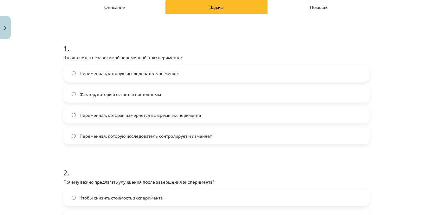
drag, startPoint x: 280, startPoint y: 136, endPoint x: 379, endPoint y: 112, distance: 101.8
click at [277, 136] on label "Переменная, которую исследователь контролирует и изменяет" at bounding box center [216, 136] width 305 height 16
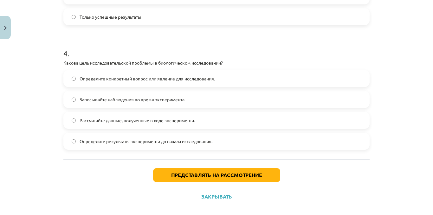
scroll to position [470, 0]
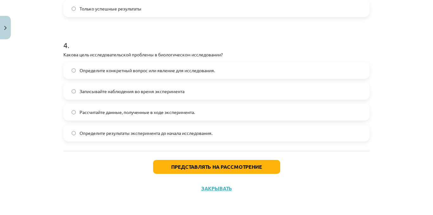
click at [155, 111] on font "Рассчитайте данные, полученные в ходе эксперимента." at bounding box center [137, 112] width 115 height 6
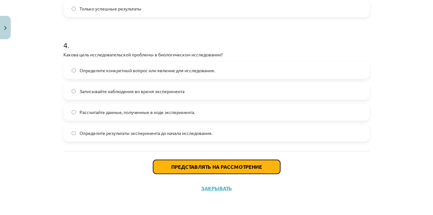
click at [200, 164] on font "Представлять на рассмотрение" at bounding box center [216, 167] width 91 height 7
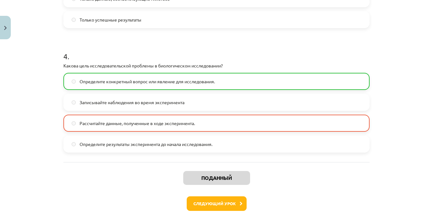
scroll to position [491, 0]
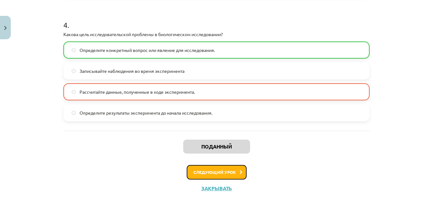
click at [207, 177] on button "Следующий урок" at bounding box center [217, 172] width 60 height 15
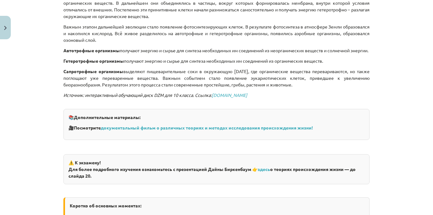
scroll to position [479, 0]
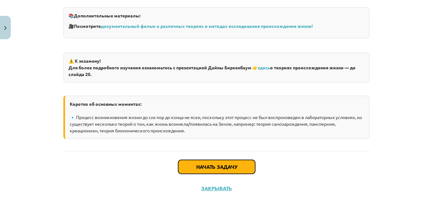
click at [217, 171] on button "Начать задачу" at bounding box center [216, 167] width 77 height 14
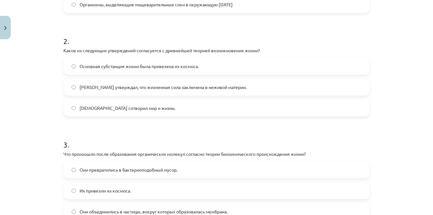
scroll to position [408, 0]
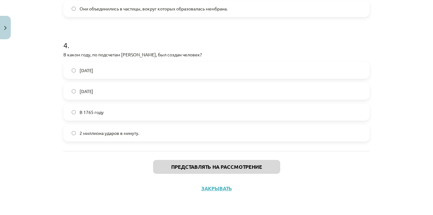
click at [91, 73] on span "23 октября 4004 г. до н.э." at bounding box center [87, 70] width 14 height 7
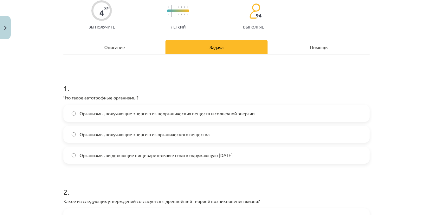
scroll to position [0, 0]
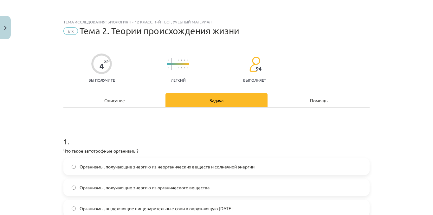
click at [122, 100] on font "Описание" at bounding box center [114, 101] width 21 height 6
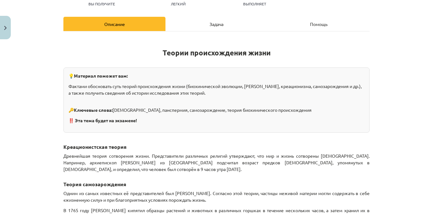
scroll to position [59, 0]
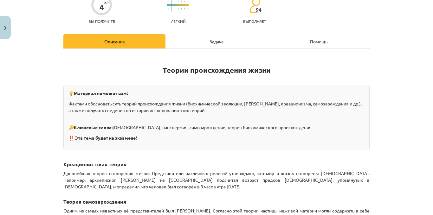
click at [213, 36] on div "Задача" at bounding box center [217, 41] width 102 height 14
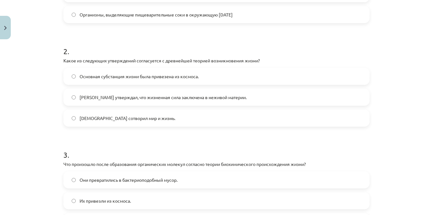
scroll to position [196, 0]
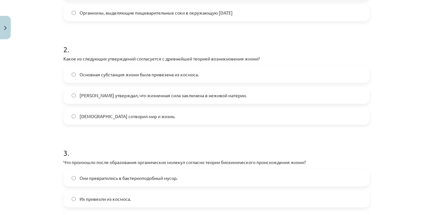
click at [359, 97] on label "Аристотель утверждал, что жизненная сила заключена в неживой материи." at bounding box center [216, 96] width 305 height 16
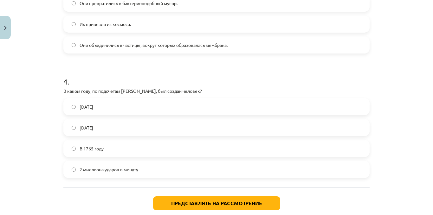
scroll to position [347, 0]
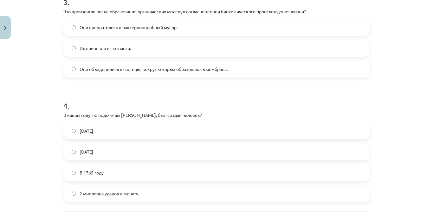
drag, startPoint x: 425, startPoint y: 135, endPoint x: 419, endPoint y: 132, distance: 6.8
click at [425, 134] on div "Тема исследования: Биология II - 12 класс, 1-й тест, учебный материал #3 Тема 2…" at bounding box center [216, 107] width 433 height 215
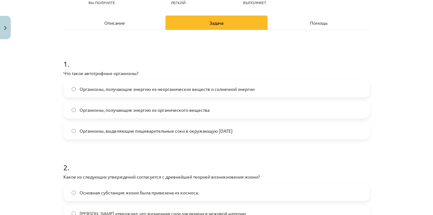
scroll to position [69, 0]
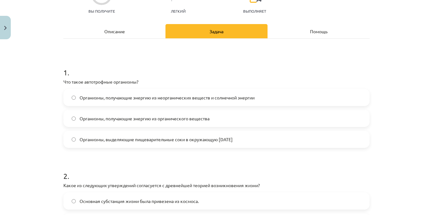
drag, startPoint x: 107, startPoint y: 37, endPoint x: 125, endPoint y: 26, distance: 20.6
click at [117, 31] on div "Описание" at bounding box center [114, 31] width 102 height 14
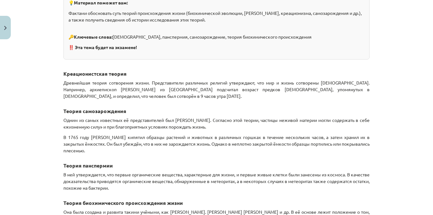
scroll to position [151, 0]
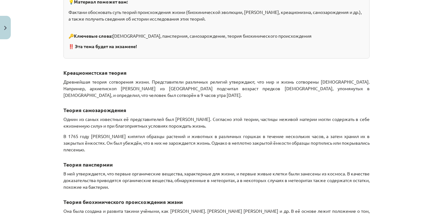
click at [425, 75] on div "Тема исследования: Биология II - 12 класс, 1-й тест, учебный материал #3 Тема 2…" at bounding box center [216, 107] width 433 height 215
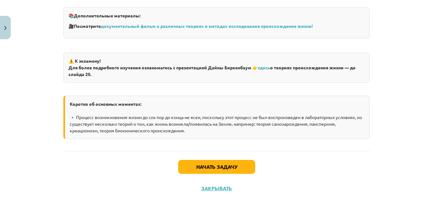
scroll to position [479, 0]
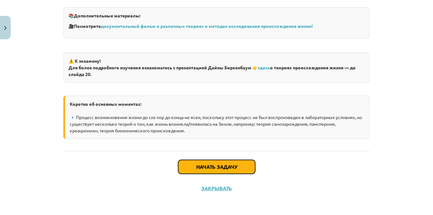
click at [220, 162] on button "Начать задачу" at bounding box center [216, 167] width 77 height 14
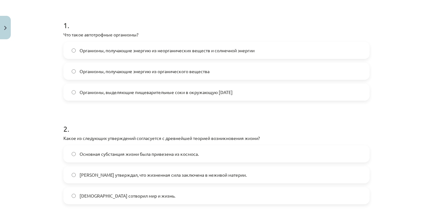
scroll to position [124, 0]
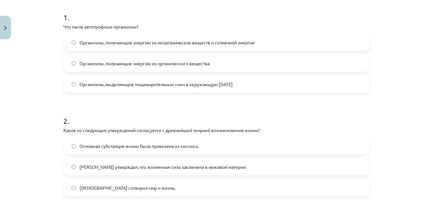
click at [336, 46] on label "Организмы, получающие энергию из неорганических веществ и солнечной энергии" at bounding box center [216, 43] width 305 height 16
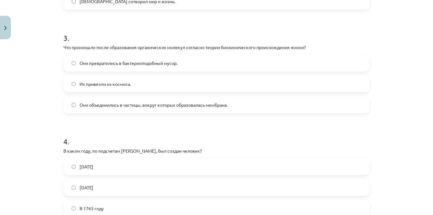
scroll to position [317, 0]
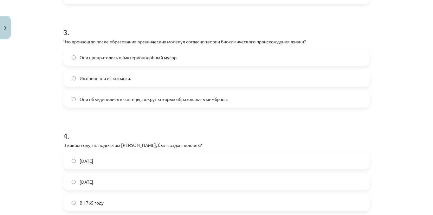
drag, startPoint x: 336, startPoint y: 105, endPoint x: 333, endPoint y: 101, distance: 4.7
click at [335, 105] on label "Они объединились в частицы, вокруг которых образовалась мембрана." at bounding box center [216, 99] width 305 height 16
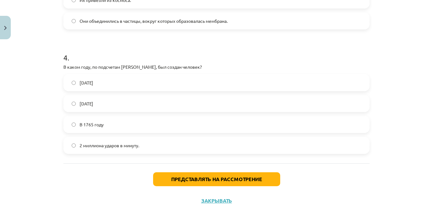
scroll to position [406, 0]
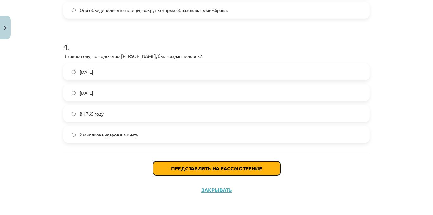
click at [190, 166] on font "Представлять на рассмотрение" at bounding box center [216, 168] width 91 height 7
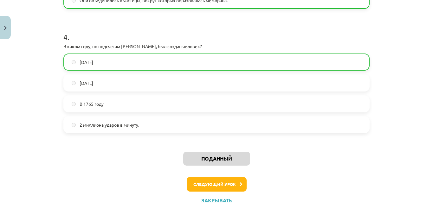
scroll to position [396, 0]
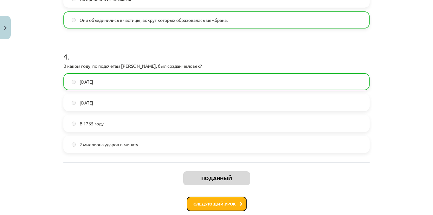
click at [240, 200] on button "Следующий урок" at bounding box center [217, 204] width 60 height 15
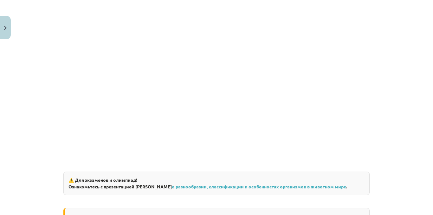
scroll to position [987, 0]
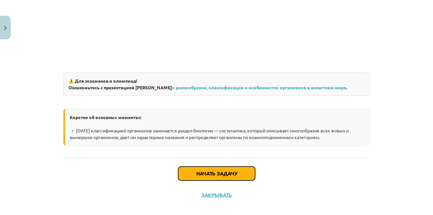
click at [215, 170] on font "Начать задачу" at bounding box center [216, 173] width 41 height 7
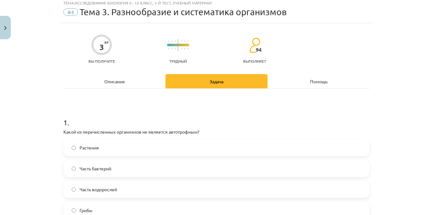
scroll to position [16, 0]
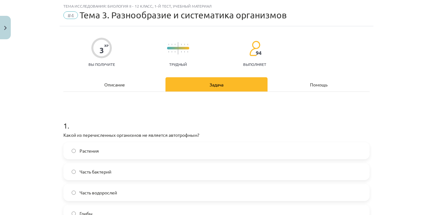
drag, startPoint x: 406, startPoint y: 0, endPoint x: 190, endPoint y: 133, distance: 253.8
click at [190, 133] on font "Какой из перечисленных организмов не является автотрофным?" at bounding box center [131, 135] width 136 height 6
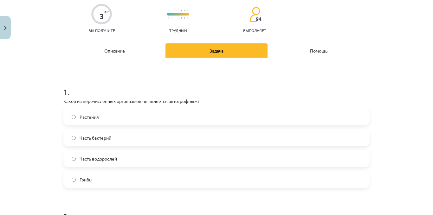
scroll to position [0, 0]
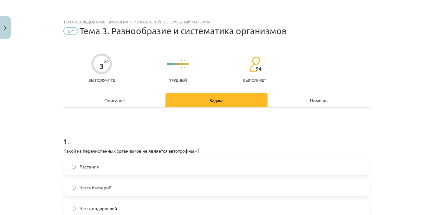
click at [114, 94] on div "Описание" at bounding box center [114, 100] width 102 height 14
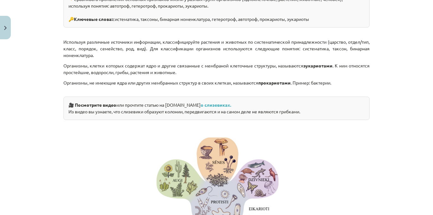
scroll to position [219, 0]
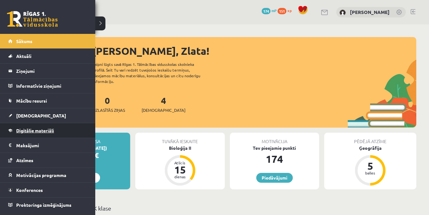
click at [38, 132] on span "Digitālie materiāli" at bounding box center [35, 131] width 38 height 6
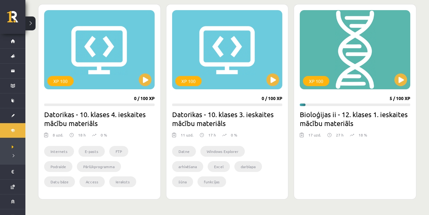
scroll to position [181, 0]
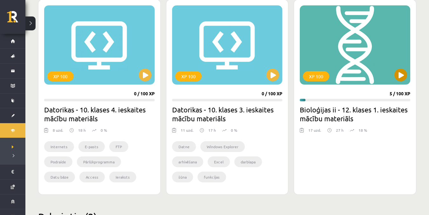
click at [360, 38] on div "XP 100" at bounding box center [354, 44] width 110 height 79
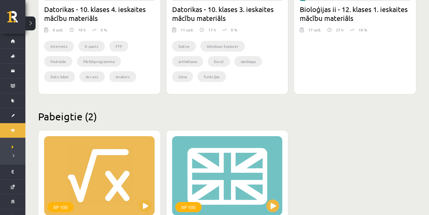
scroll to position [333, 0]
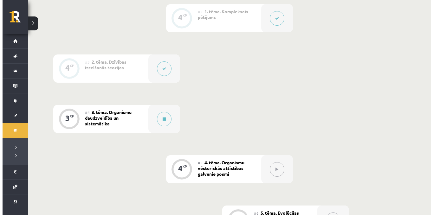
scroll to position [250, 0]
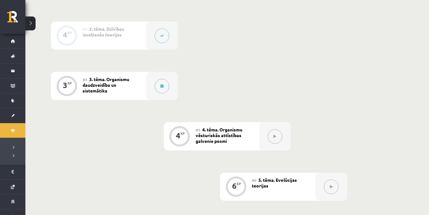
click at [129, 88] on div "#4 3. tēma. Organismu daudzveidība un sistemātika" at bounding box center [113, 86] width 63 height 28
click at [162, 93] on button at bounding box center [161, 86] width 15 height 15
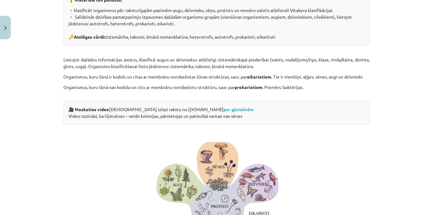
scroll to position [157, 0]
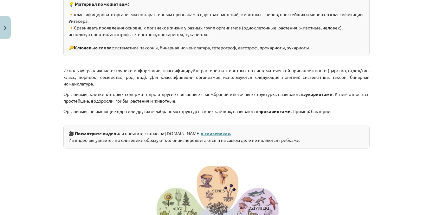
click at [204, 133] on font "о слизевиках." at bounding box center [216, 134] width 30 height 6
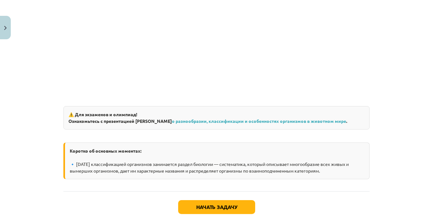
scroll to position [1130, 0]
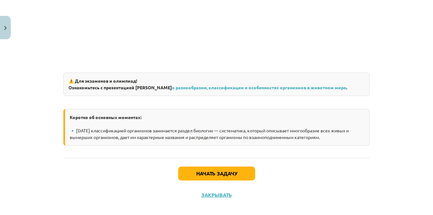
click at [299, 77] on div "⚠️ Для экзаменов и олимпиад! Ознакомьтесь с презентацией [PERSON_NAME] о разноо…" at bounding box center [216, 84] width 306 height 23
click at [301, 85] on font "о разнообразии, классификации и особенностях организмов в животном мире" at bounding box center [259, 88] width 174 height 6
click at [199, 167] on button "Начать задачу" at bounding box center [216, 174] width 77 height 14
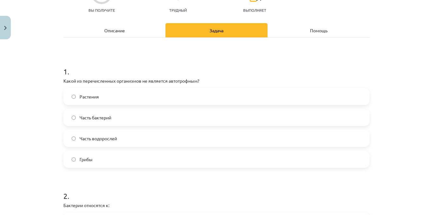
scroll to position [102, 0]
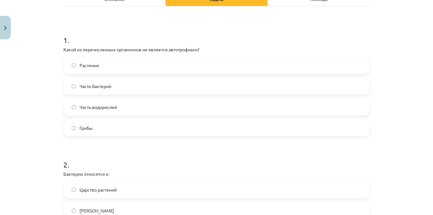
click at [199, 125] on label "Грибы" at bounding box center [216, 128] width 305 height 16
click at [218, 82] on label "Часть бактерий" at bounding box center [216, 86] width 305 height 16
click at [175, 132] on label "Грибы" at bounding box center [216, 128] width 305 height 16
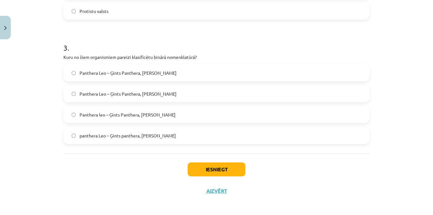
scroll to position [346, 0]
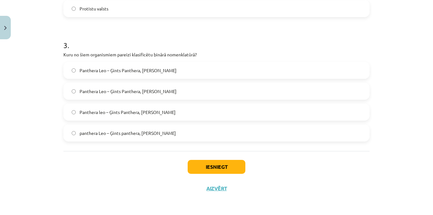
click at [105, 91] on span "Panthera Leo – Ģints Panthera, [PERSON_NAME]" at bounding box center [128, 91] width 97 height 7
click at [123, 74] on span "Panthera Leo – Ģints Panthera, [PERSON_NAME]" at bounding box center [128, 70] width 97 height 7
click at [149, 66] on label "Panthera Leo – Ģints Panthera, [PERSON_NAME]" at bounding box center [216, 70] width 305 height 16
drag, startPoint x: 428, startPoint y: 151, endPoint x: 431, endPoint y: 139, distance: 12.7
click at [428, 139] on div "Mācību tēma: Bioloģijas ii - 12. klases 1. ieskaites mācību materiāls #4 3. tēm…" at bounding box center [216, 107] width 433 height 215
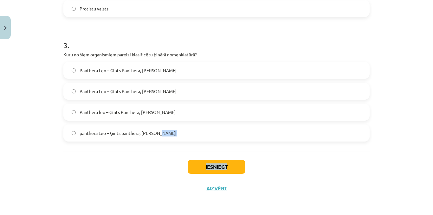
scroll to position [0, 0]
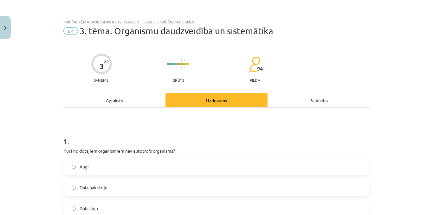
click at [105, 100] on div "Apraksts" at bounding box center [114, 100] width 102 height 14
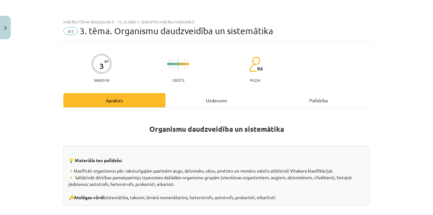
scroll to position [16, 0]
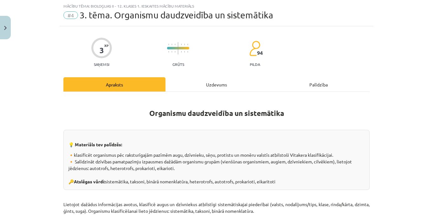
drag, startPoint x: 425, startPoint y: 17, endPoint x: 430, endPoint y: 27, distance: 11.1
click at [428, 27] on div "Mācību tēma: Bioloģijas ii - 12. klases 1. ieskaites mācību materiāls #4 3. tēm…" at bounding box center [216, 107] width 433 height 215
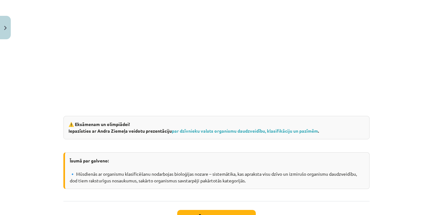
scroll to position [1022, 0]
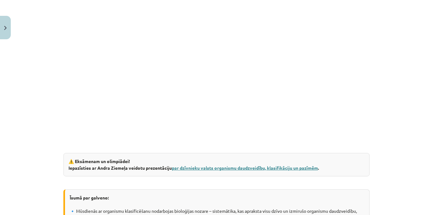
click at [246, 169] on link "par dzīvnieku valsts organismu daudzveidību, klasifikāciju un pazīmēm" at bounding box center [245, 168] width 146 height 6
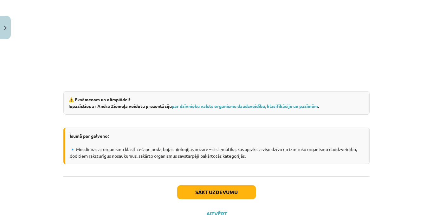
scroll to position [1110, 0]
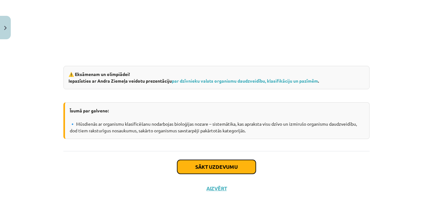
click at [245, 166] on button "Sākt uzdevumu" at bounding box center [216, 167] width 79 height 14
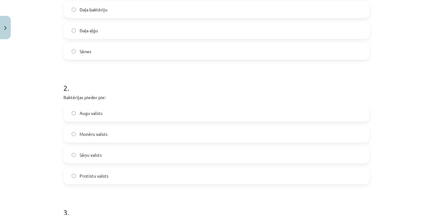
scroll to position [10, 0]
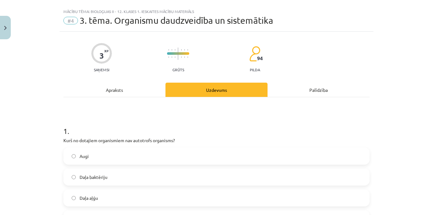
click at [117, 87] on div "Apraksts" at bounding box center [114, 90] width 102 height 14
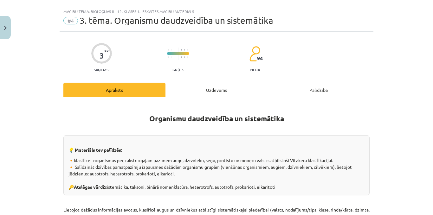
scroll to position [16, 0]
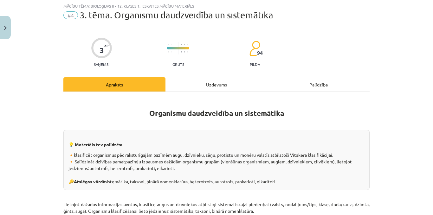
click at [427, 23] on div "Mācību tēma: Bioloģijas ii - 12. klases 1. ieskaites mācību materiāls #4 3. tēm…" at bounding box center [216, 107] width 433 height 215
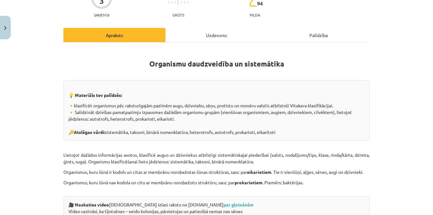
scroll to position [0, 0]
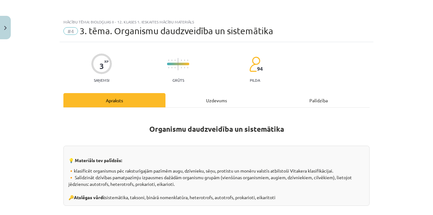
click at [220, 100] on div "Uzdevums" at bounding box center [217, 100] width 102 height 14
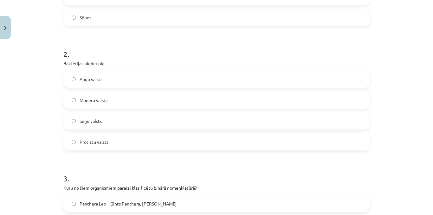
scroll to position [224, 0]
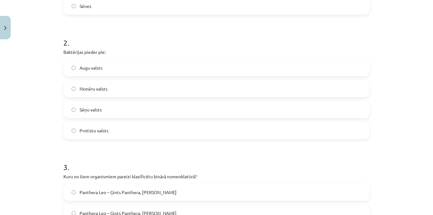
click at [134, 130] on label "Protistu valsts" at bounding box center [216, 131] width 305 height 16
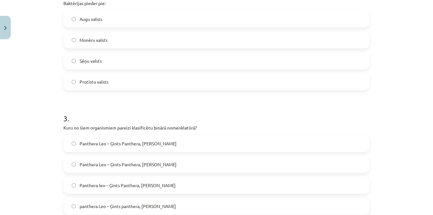
scroll to position [346, 0]
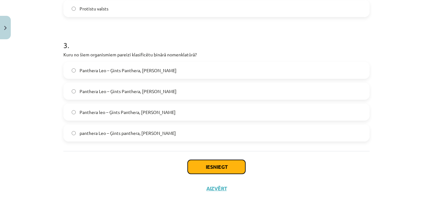
click at [193, 164] on button "Iesniegt" at bounding box center [217, 167] width 58 height 14
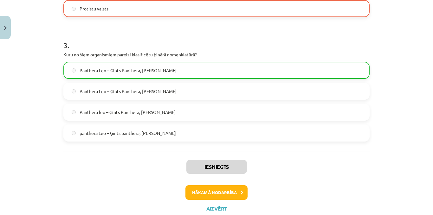
scroll to position [366, 0]
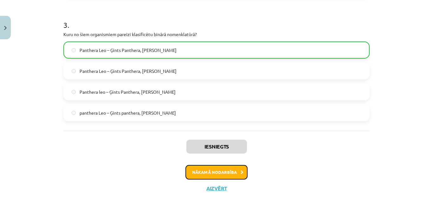
click at [218, 169] on button "Nākamā nodarbība" at bounding box center [217, 172] width 62 height 15
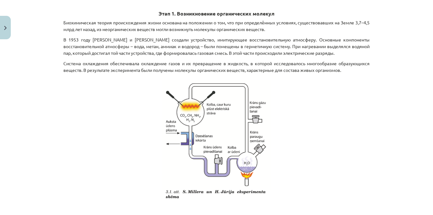
scroll to position [224, 0]
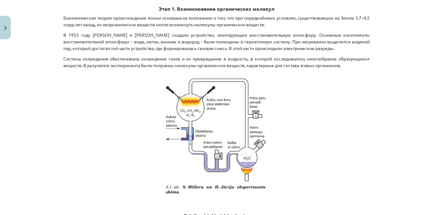
click at [421, 60] on div "Тема исследования: Биология II - 12 класс, 1-й тест, учебный материал #5 Тема 4…" at bounding box center [216, 107] width 433 height 215
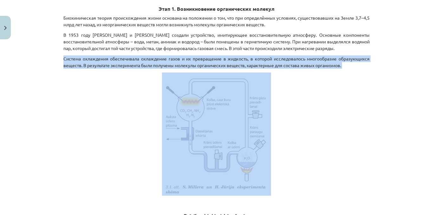
click at [421, 60] on div "Тема исследования: Биология II - 12 класс, 1-й тест, учебный материал #5 Тема 4…" at bounding box center [216, 107] width 433 height 215
click at [399, 72] on div "Тема исследования: Биология II - 12 класс, 1-й тест, учебный материал #5 Тема 4…" at bounding box center [216, 107] width 433 height 215
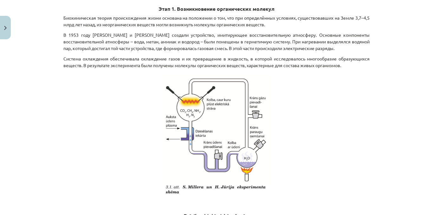
click at [335, 92] on p at bounding box center [216, 134] width 306 height 123
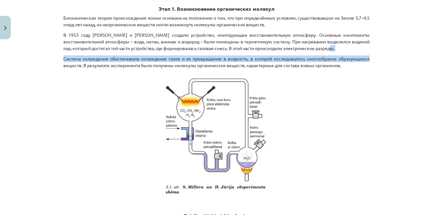
drag, startPoint x: 426, startPoint y: 45, endPoint x: 426, endPoint y: 52, distance: 6.7
click at [426, 52] on div "Тема исследования: Биология II - 12 класс, 1-й тест, учебный материал #5 Тема 4…" at bounding box center [216, 107] width 433 height 215
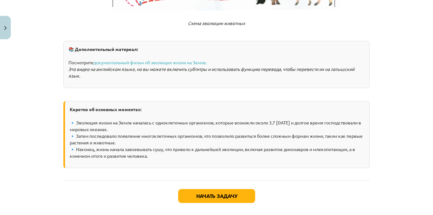
scroll to position [1294, 0]
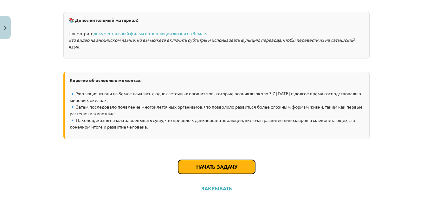
click at [220, 169] on font "Начать задачу" at bounding box center [216, 167] width 41 height 7
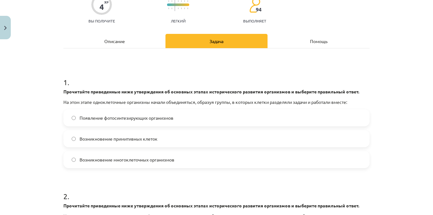
scroll to position [62, 0]
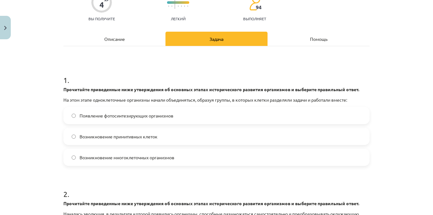
click at [186, 136] on label "Возникновение примитивных клеток" at bounding box center [216, 137] width 305 height 16
click at [210, 159] on label "Возникновение многоклеточных организмов" at bounding box center [216, 158] width 305 height 16
click at [215, 135] on label "Возникновение примитивных клеток" at bounding box center [216, 137] width 305 height 16
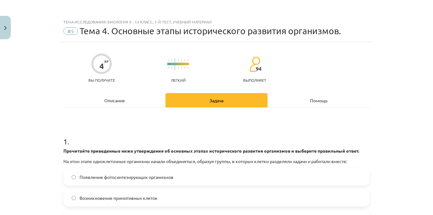
click at [117, 102] on font "Описание" at bounding box center [114, 101] width 21 height 6
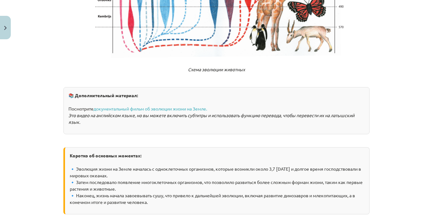
scroll to position [1258, 0]
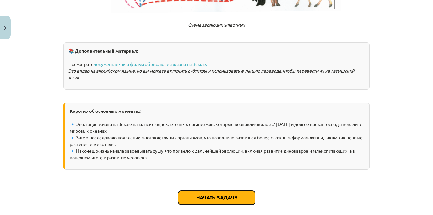
click at [213, 199] on button "Начать задачу" at bounding box center [216, 198] width 77 height 14
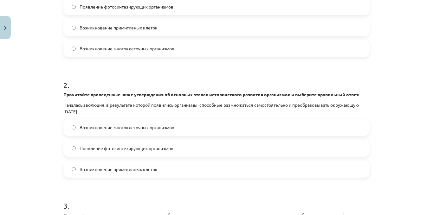
scroll to position [202, 0]
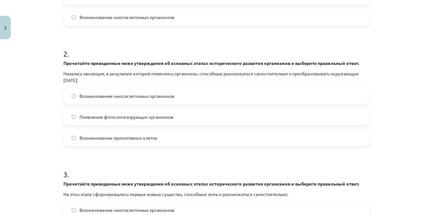
click at [172, 114] on label "Появление фотосинтезирующих организмов" at bounding box center [216, 117] width 305 height 16
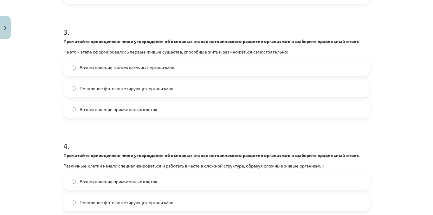
scroll to position [346, 0]
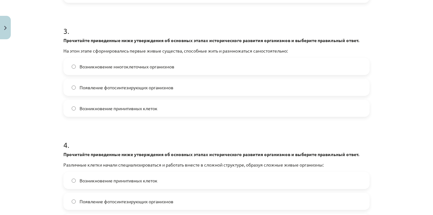
click at [229, 61] on label "Возникновение многоклеточных организмов" at bounding box center [216, 67] width 305 height 16
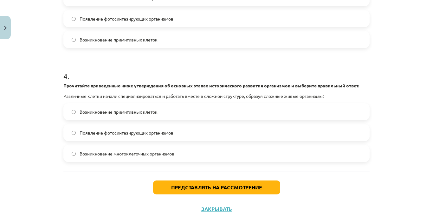
scroll to position [428, 0]
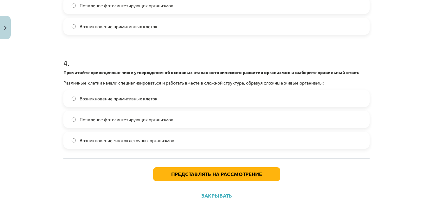
click at [190, 97] on label "Возникновение примитивных клеток" at bounding box center [216, 99] width 305 height 16
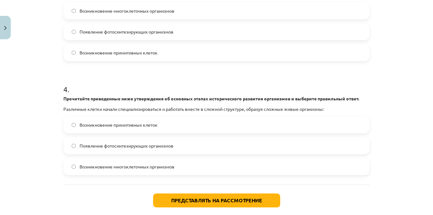
scroll to position [417, 0]
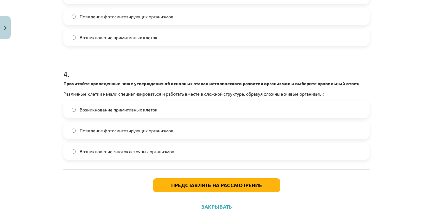
drag, startPoint x: 196, startPoint y: 126, endPoint x: 202, endPoint y: 121, distance: 8.2
click at [197, 125] on label "Появление фотосинтезирующих организмов" at bounding box center [216, 131] width 305 height 16
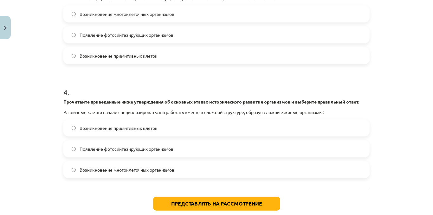
scroll to position [435, 0]
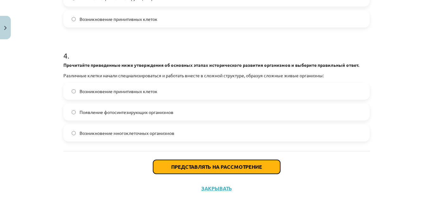
click at [179, 161] on button "Представлять на рассмотрение" at bounding box center [216, 167] width 127 height 14
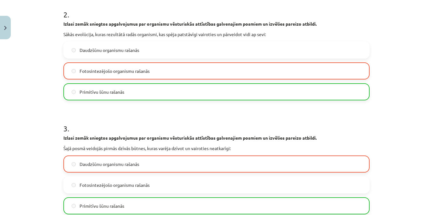
scroll to position [449, 0]
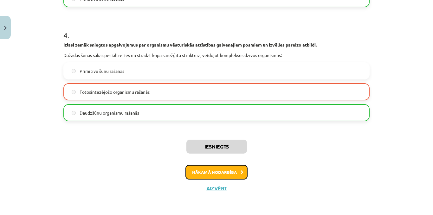
click at [229, 173] on button "Nākamā nodarbība" at bounding box center [217, 172] width 62 height 15
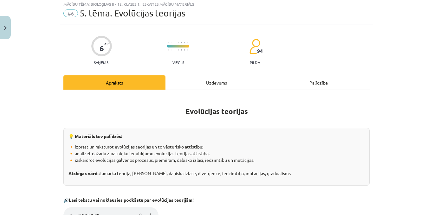
scroll to position [16, 0]
